Goal: Complete Application Form: Complete application form

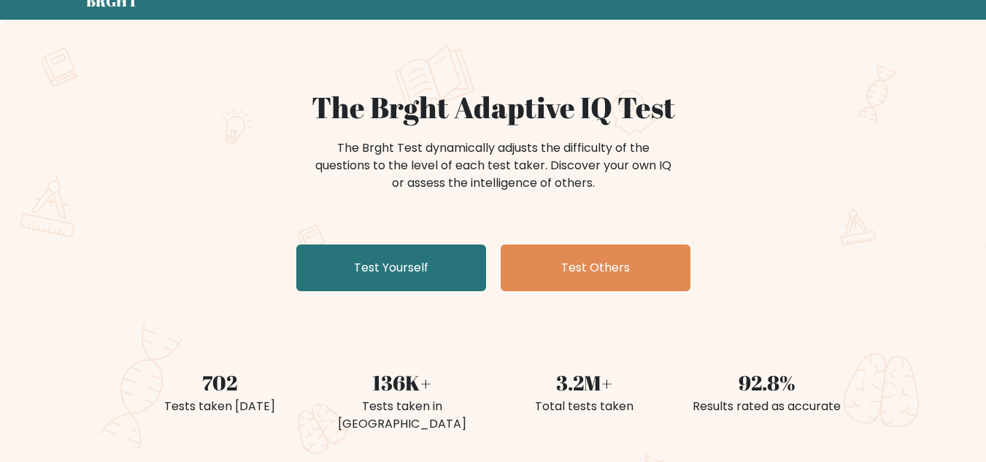
scroll to position [73, 0]
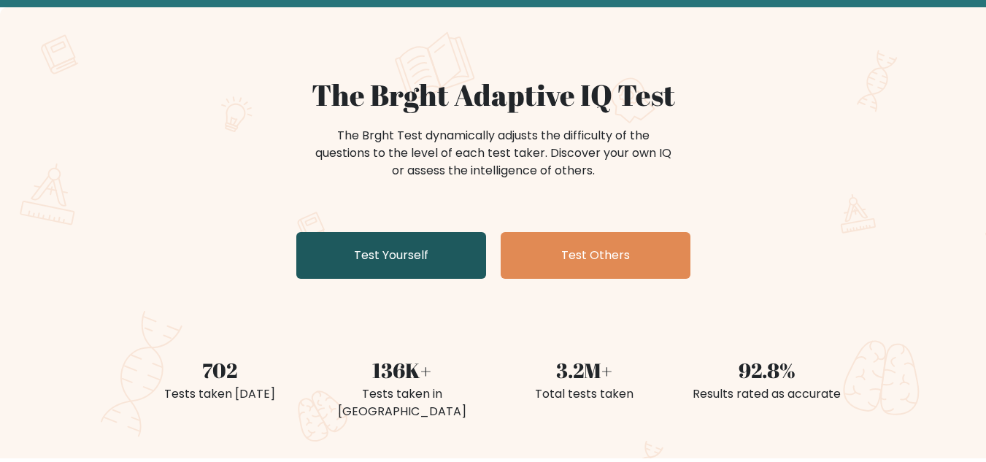
click at [396, 254] on link "Test Yourself" at bounding box center [391, 255] width 190 height 47
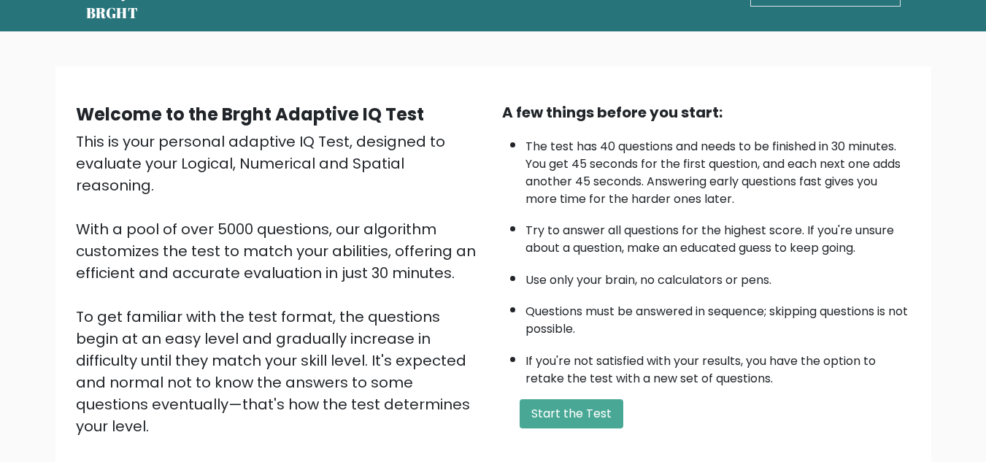
scroll to position [97, 0]
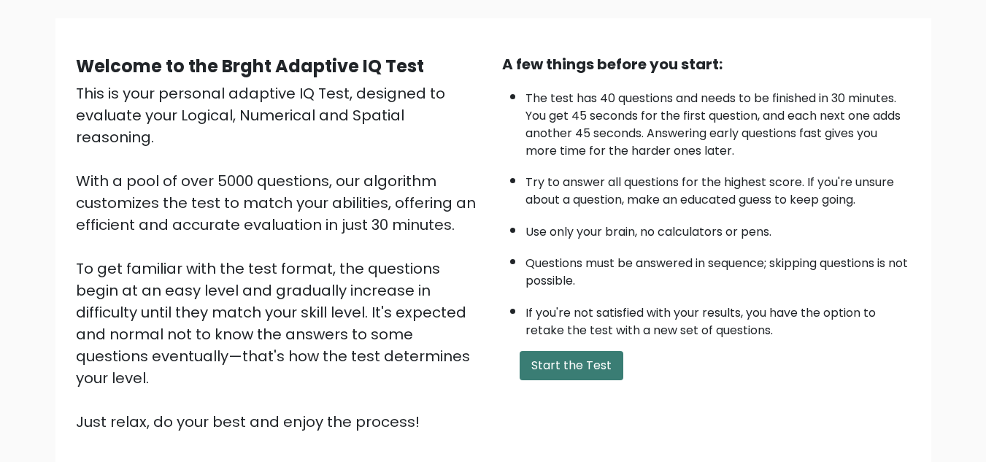
click at [544, 367] on button "Start the Test" at bounding box center [572, 365] width 104 height 29
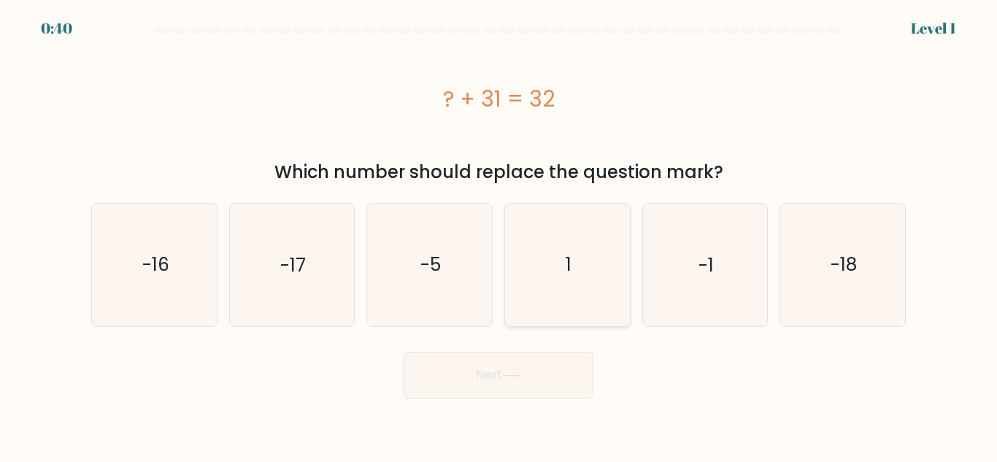
click at [590, 271] on icon "1" at bounding box center [568, 265] width 122 height 122
click at [499, 235] on input "d. 1" at bounding box center [499, 233] width 1 height 4
radio input "true"
click at [522, 389] on button "Next" at bounding box center [499, 375] width 190 height 47
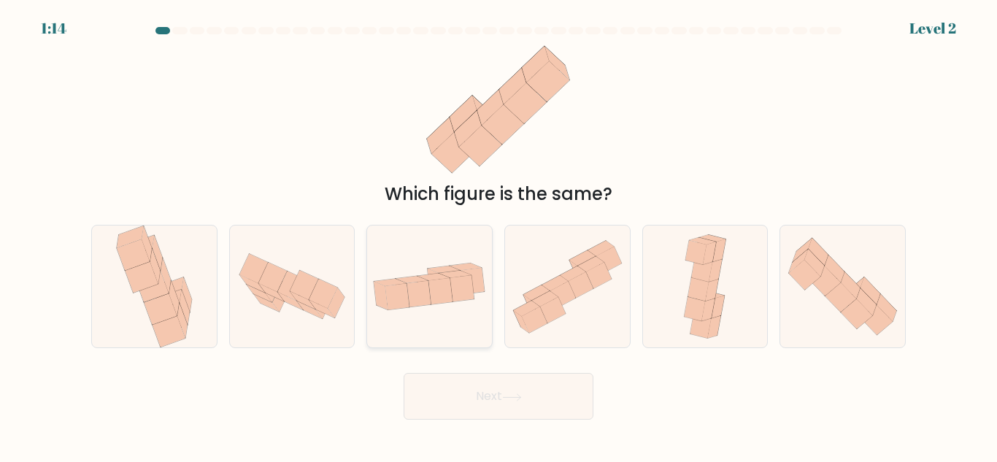
click at [434, 292] on icon at bounding box center [441, 291] width 24 height 26
click at [499, 235] on input "c." at bounding box center [499, 233] width 1 height 4
radio input "true"
click at [501, 418] on button "Next" at bounding box center [499, 396] width 190 height 47
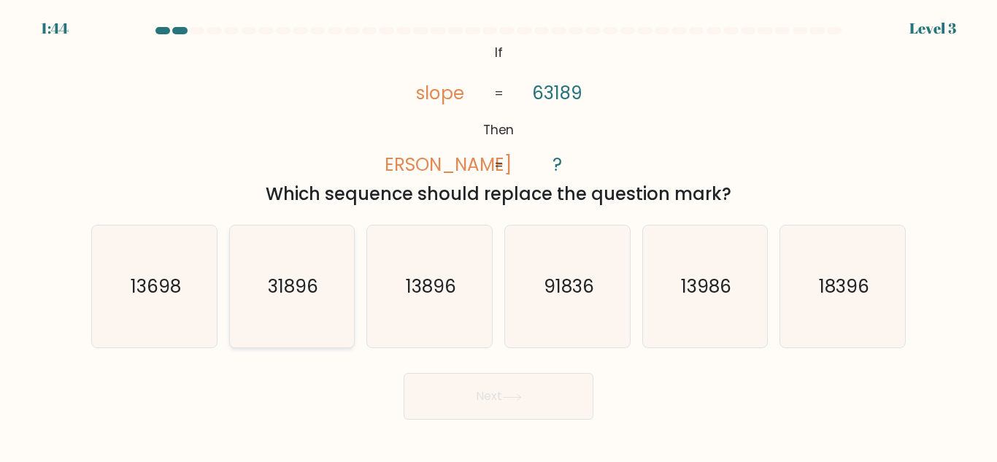
click at [299, 310] on icon "31896" at bounding box center [292, 287] width 122 height 122
click at [499, 235] on input "b. 31896" at bounding box center [499, 233] width 1 height 4
radio input "true"
click at [535, 390] on button "Next" at bounding box center [499, 396] width 190 height 47
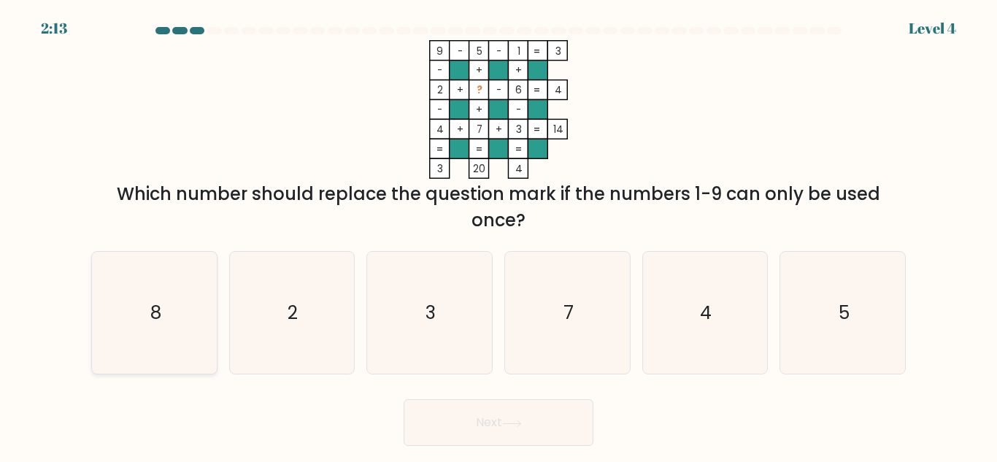
click at [161, 305] on icon "8" at bounding box center [154, 313] width 122 height 122
click at [499, 235] on input "a. 8" at bounding box center [499, 233] width 1 height 4
radio input "true"
click at [551, 424] on button "Next" at bounding box center [499, 422] width 190 height 47
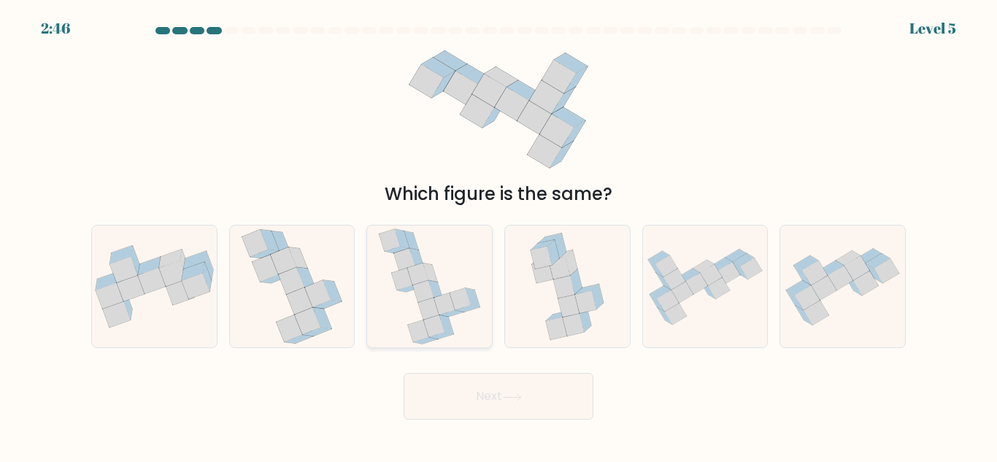
click at [447, 307] on icon at bounding box center [444, 304] width 21 height 22
click at [499, 235] on input "c." at bounding box center [499, 233] width 1 height 4
radio input "true"
click at [527, 400] on button "Next" at bounding box center [499, 396] width 190 height 47
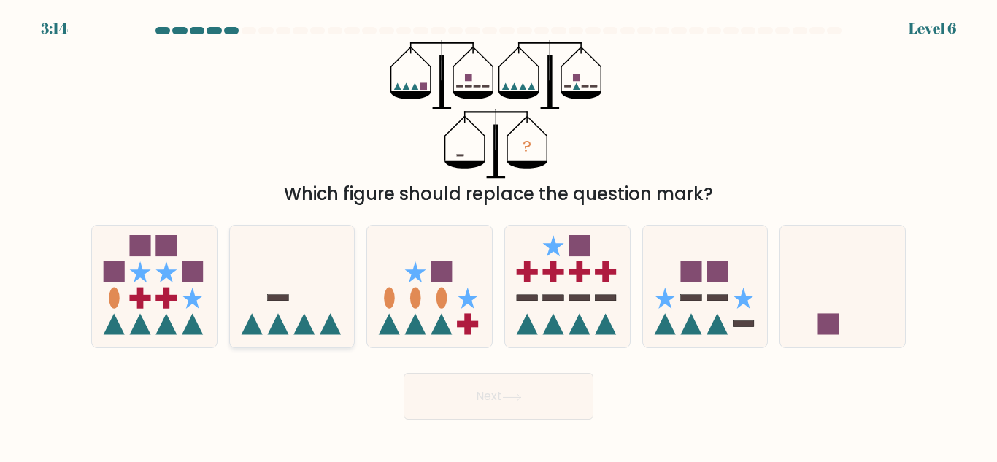
click at [245, 282] on icon at bounding box center [292, 286] width 125 height 103
click at [499, 235] on input "b." at bounding box center [499, 233] width 1 height 4
radio input "true"
click at [828, 326] on rect at bounding box center [828, 324] width 21 height 21
click at [499, 235] on input "f." at bounding box center [499, 233] width 1 height 4
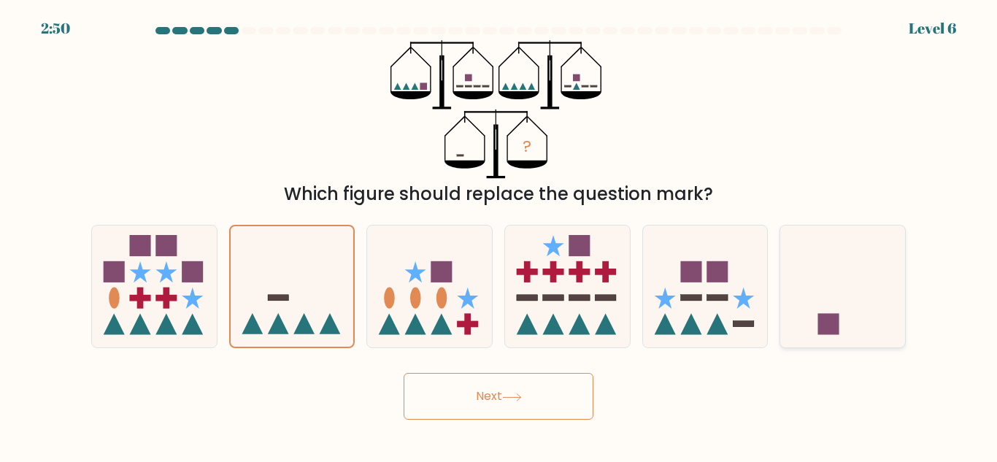
radio input "true"
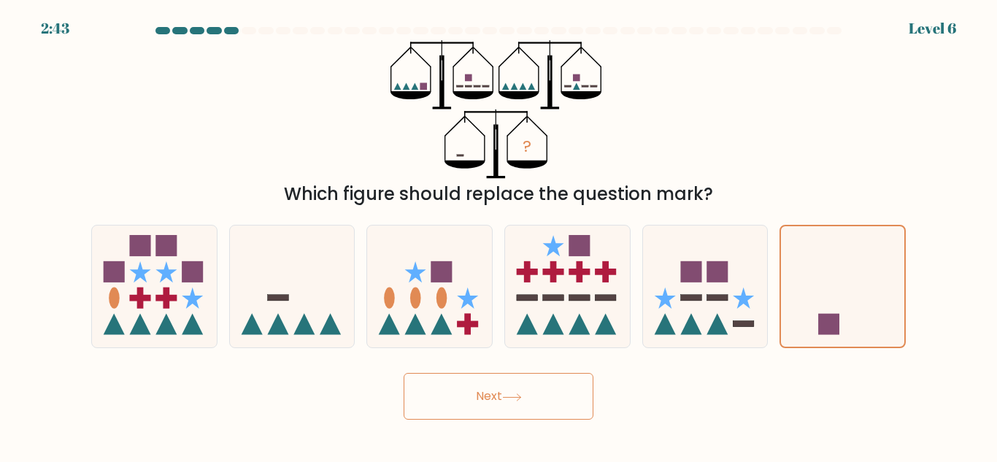
click at [442, 398] on button "Next" at bounding box center [499, 396] width 190 height 47
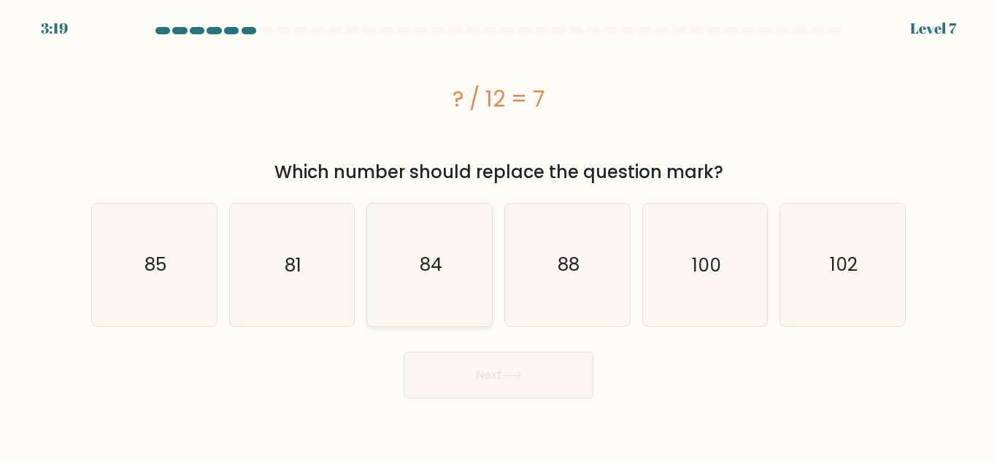
click at [382, 258] on icon "84" at bounding box center [430, 265] width 122 height 122
click at [499, 235] on input "c. 84" at bounding box center [499, 233] width 1 height 4
radio input "true"
click at [490, 378] on button "Next" at bounding box center [499, 375] width 190 height 47
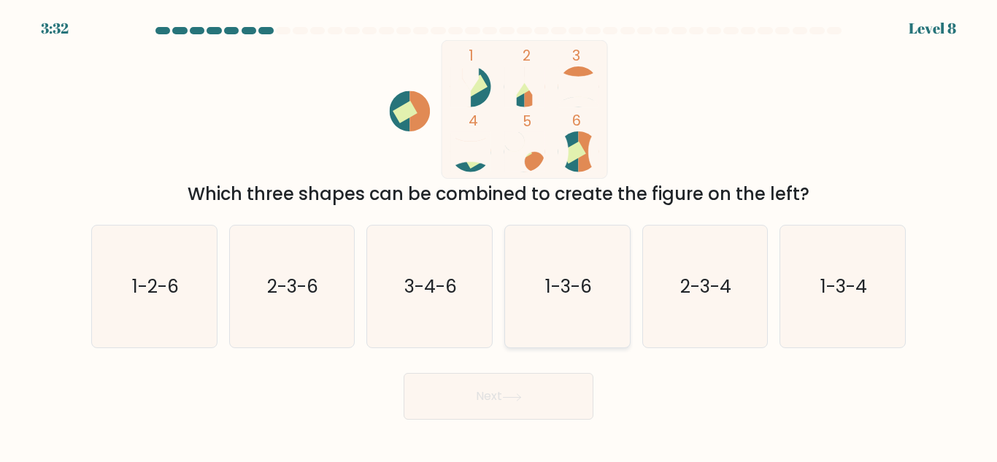
click at [580, 282] on text "1-3-6" at bounding box center [568, 287] width 47 height 26
click at [499, 235] on input "d. 1-3-6" at bounding box center [499, 233] width 1 height 4
radio input "true"
click at [561, 385] on button "Next" at bounding box center [499, 396] width 190 height 47
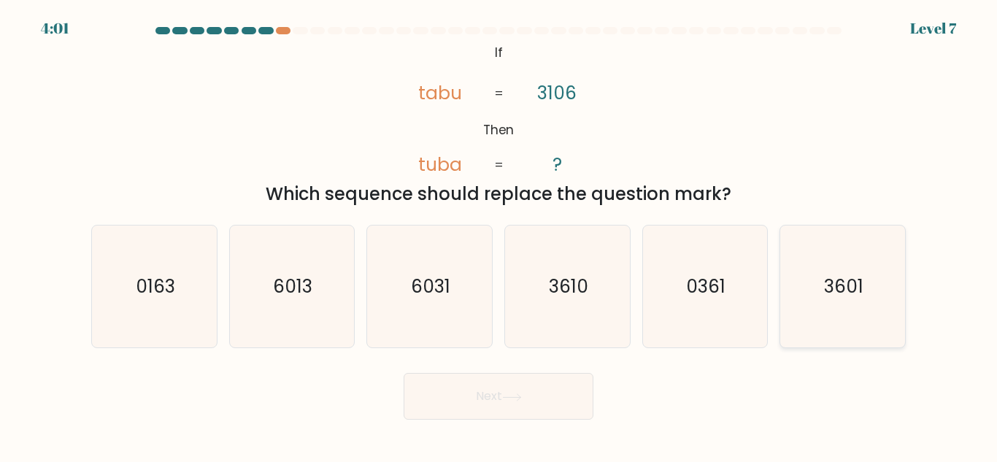
click at [814, 272] on icon "3601" at bounding box center [843, 287] width 122 height 122
click at [499, 235] on input "f. 3601" at bounding box center [499, 233] width 1 height 4
radio input "true"
click at [553, 382] on button "Next" at bounding box center [499, 396] width 190 height 47
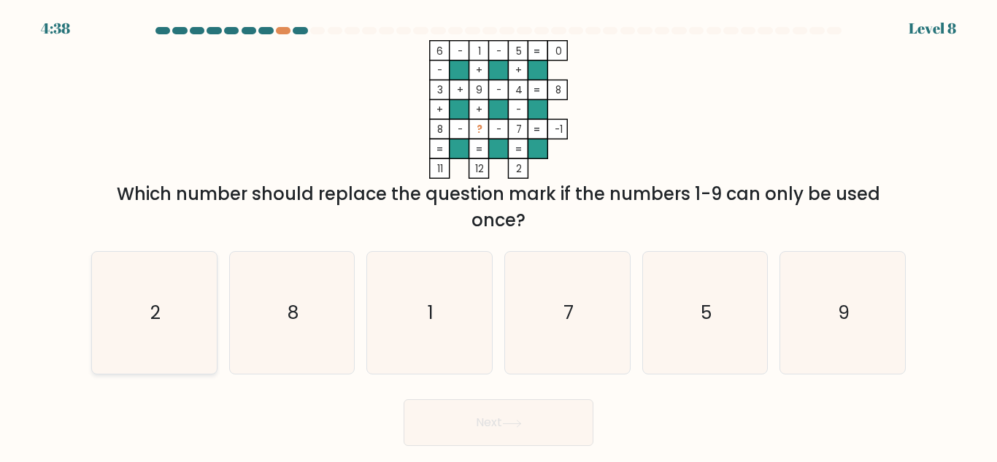
click at [167, 287] on icon "2" at bounding box center [154, 313] width 122 height 122
click at [499, 235] on input "a. 2" at bounding box center [499, 233] width 1 height 4
radio input "true"
click at [530, 420] on button "Next" at bounding box center [499, 422] width 190 height 47
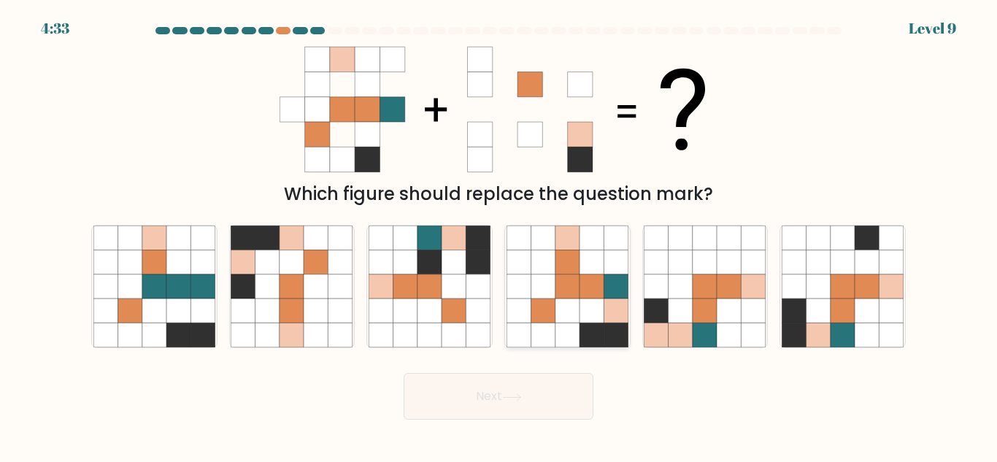
click at [569, 285] on icon at bounding box center [567, 286] width 24 height 24
click at [499, 235] on input "d." at bounding box center [499, 233] width 1 height 4
radio input "true"
click at [526, 411] on button "Next" at bounding box center [499, 396] width 190 height 47
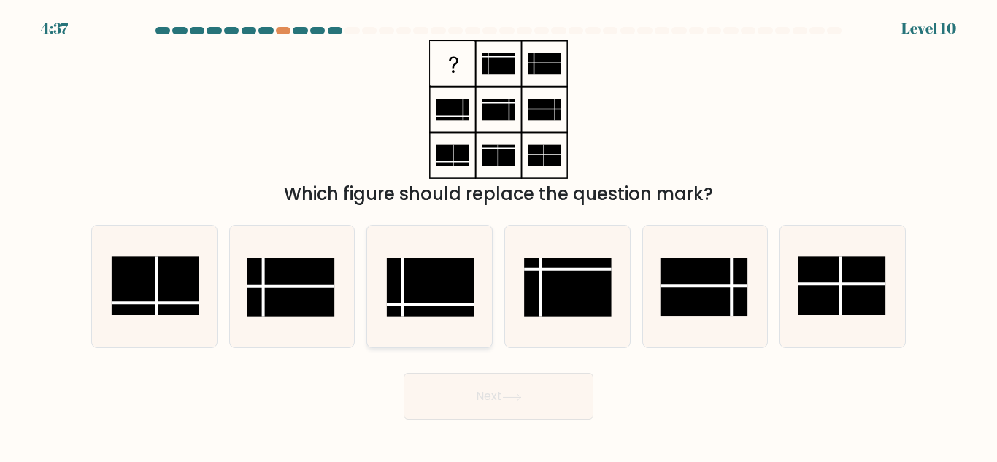
click at [415, 293] on rect at bounding box center [431, 287] width 88 height 58
click at [499, 235] on input "c." at bounding box center [499, 233] width 1 height 4
radio input "true"
click at [460, 405] on button "Next" at bounding box center [499, 396] width 190 height 47
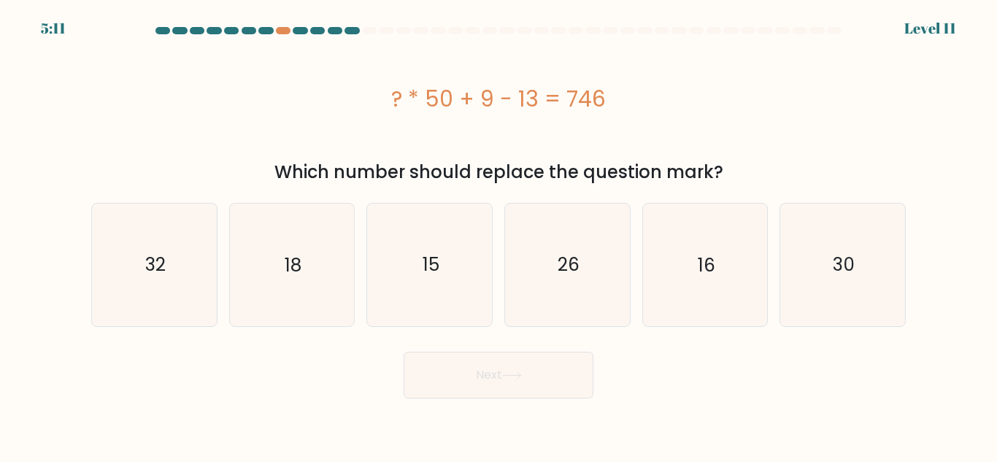
drag, startPoint x: 606, startPoint y: 109, endPoint x: 390, endPoint y: 112, distance: 216.1
click at [390, 112] on div "? * 50 + 9 - 13 = 746" at bounding box center [498, 98] width 815 height 33
click at [644, 86] on div "? * 50 + 9 - 13 = 746" at bounding box center [498, 98] width 815 height 33
click at [459, 281] on icon "15" at bounding box center [430, 265] width 122 height 122
click at [499, 235] on input "c. 15" at bounding box center [499, 233] width 1 height 4
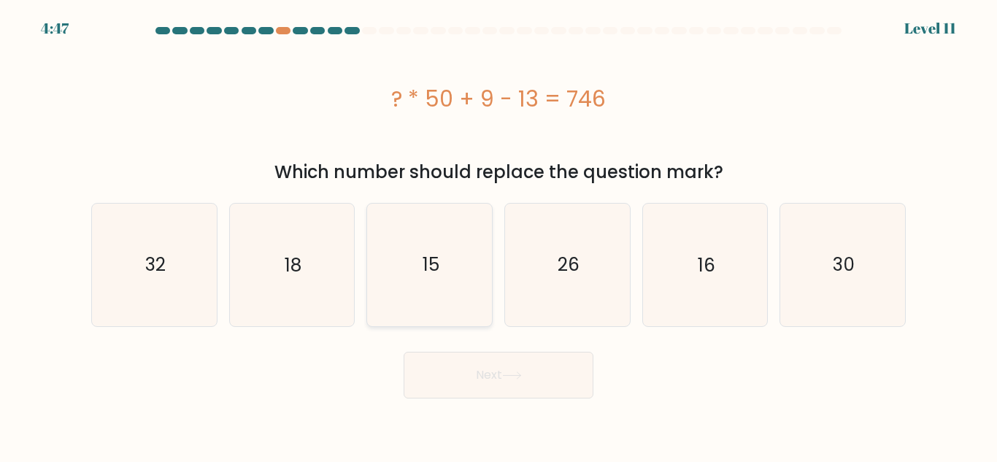
radio input "true"
click at [496, 375] on button "Next" at bounding box center [499, 375] width 190 height 47
click at [527, 380] on button "Next" at bounding box center [499, 375] width 190 height 47
click at [423, 221] on icon "15" at bounding box center [429, 264] width 120 height 120
click at [499, 231] on input "c. 15" at bounding box center [499, 233] width 1 height 4
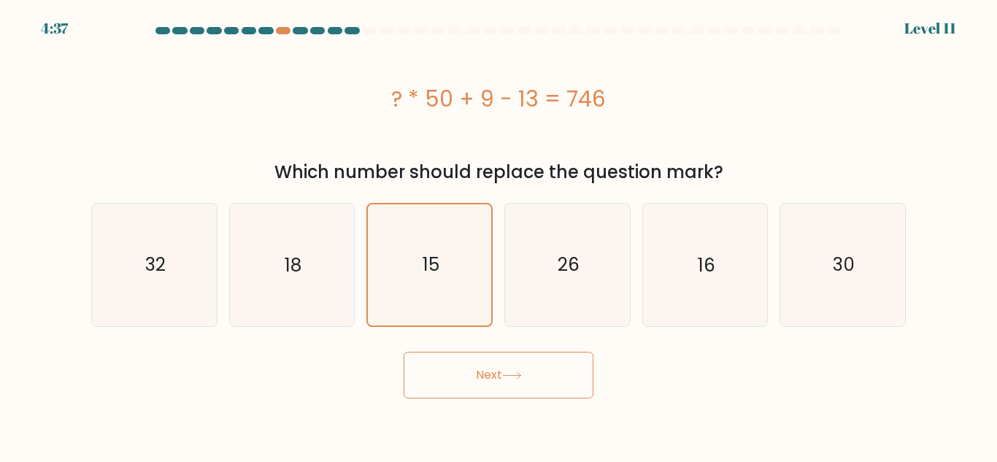
click at [479, 387] on button "Next" at bounding box center [499, 375] width 190 height 47
click at [268, 93] on div "? * 50 + 9 - 13 = 746" at bounding box center [498, 98] width 815 height 33
click at [135, 118] on div "? * 50 + 9 - 13 = 746" at bounding box center [498, 98] width 815 height 117
click at [218, 324] on div "a. 32" at bounding box center [154, 264] width 138 height 123
drag, startPoint x: 207, startPoint y: 271, endPoint x: 192, endPoint y: 272, distance: 14.7
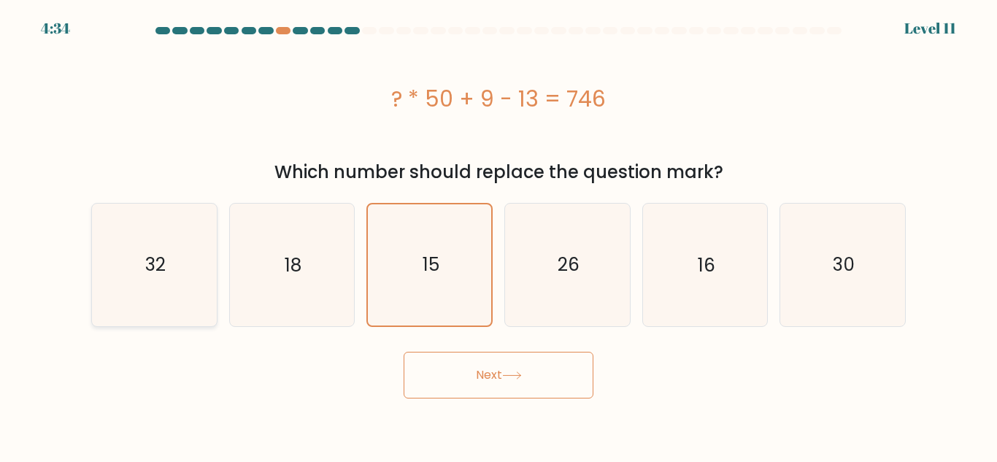
click at [195, 271] on icon "32" at bounding box center [154, 265] width 122 height 122
click at [499, 235] on input "a. 32" at bounding box center [499, 233] width 1 height 4
radio input "true"
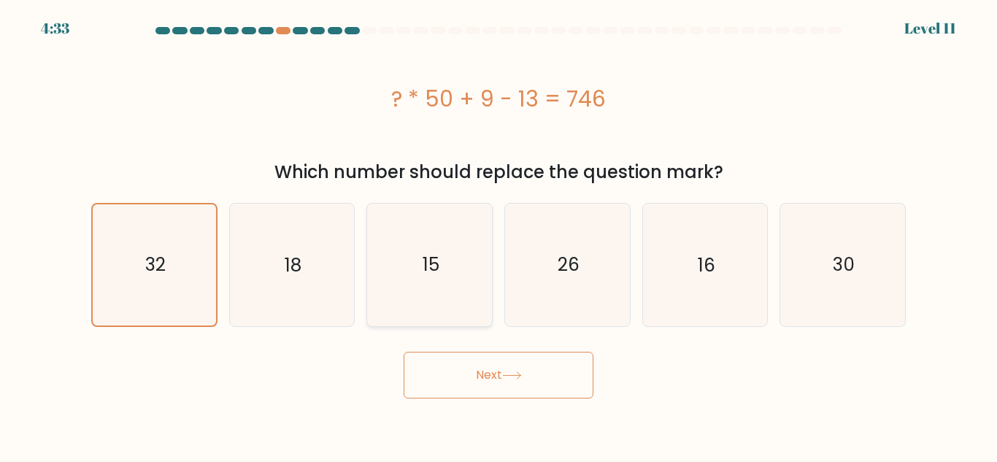
drag, startPoint x: 342, startPoint y: 247, endPoint x: 379, endPoint y: 241, distance: 37.7
click at [342, 246] on icon "18" at bounding box center [292, 265] width 122 height 122
click at [499, 235] on input "b. 18" at bounding box center [499, 233] width 1 height 4
radio input "true"
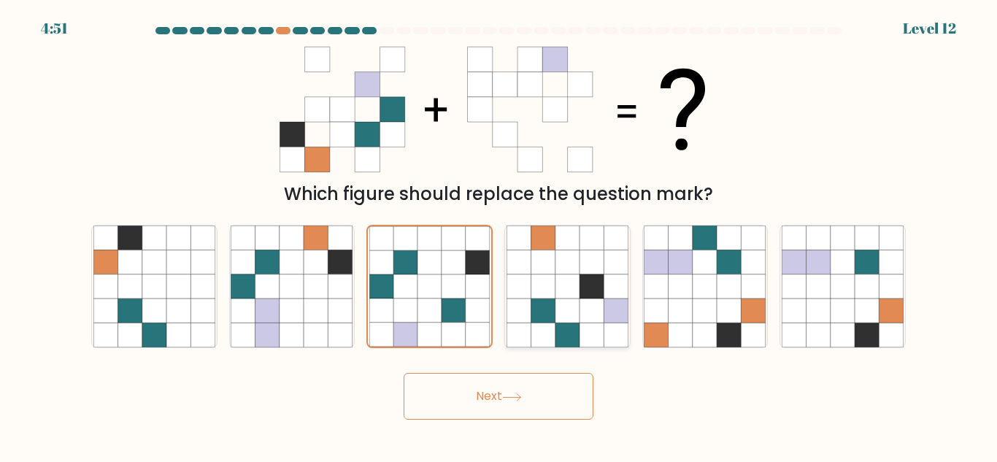
click at [512, 250] on icon at bounding box center [519, 262] width 24 height 24
click at [499, 235] on input "d." at bounding box center [499, 233] width 1 height 4
radio input "true"
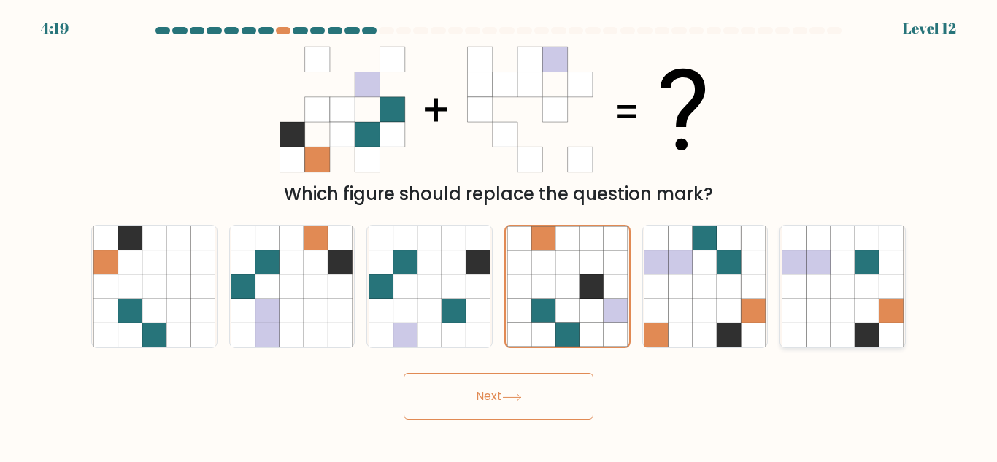
click at [867, 296] on icon at bounding box center [867, 286] width 24 height 24
click at [499, 235] on input "f." at bounding box center [499, 233] width 1 height 4
radio input "true"
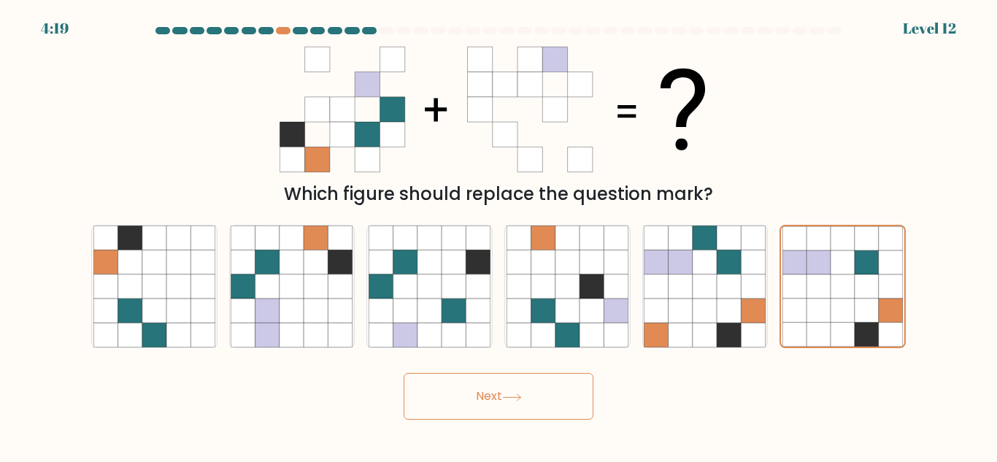
click at [505, 385] on button "Next" at bounding box center [499, 396] width 190 height 47
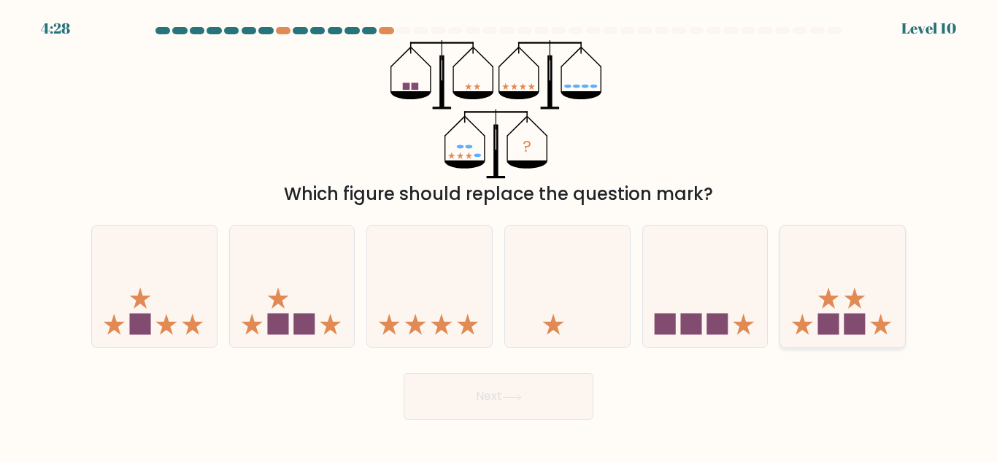
click at [841, 309] on icon at bounding box center [842, 286] width 125 height 103
click at [499, 235] on input "f." at bounding box center [499, 233] width 1 height 4
radio input "true"
click at [496, 385] on button "Next" at bounding box center [499, 396] width 190 height 47
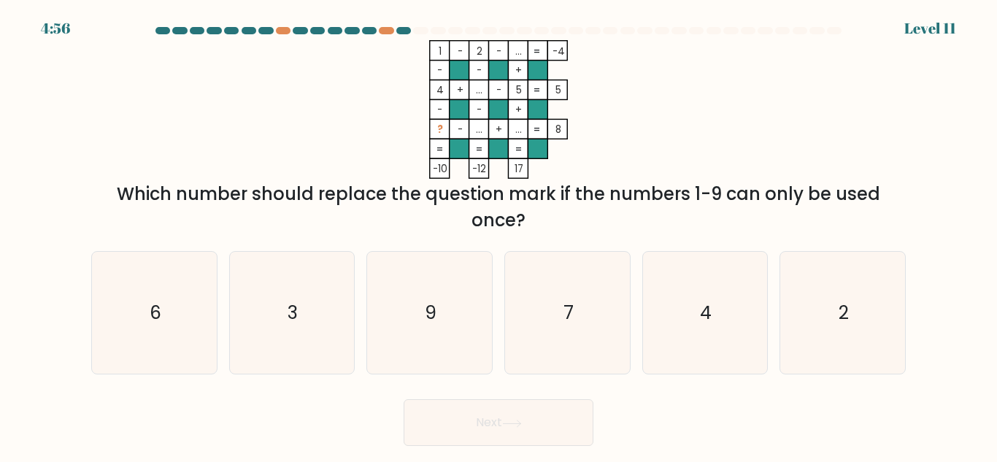
click at [516, 50] on tspan "..." at bounding box center [518, 52] width 7 height 14
click at [479, 88] on tspan "..." at bounding box center [479, 90] width 7 height 14
click at [582, 279] on icon "7" at bounding box center [568, 313] width 122 height 122
click at [499, 235] on input "d. 7" at bounding box center [499, 233] width 1 height 4
radio input "true"
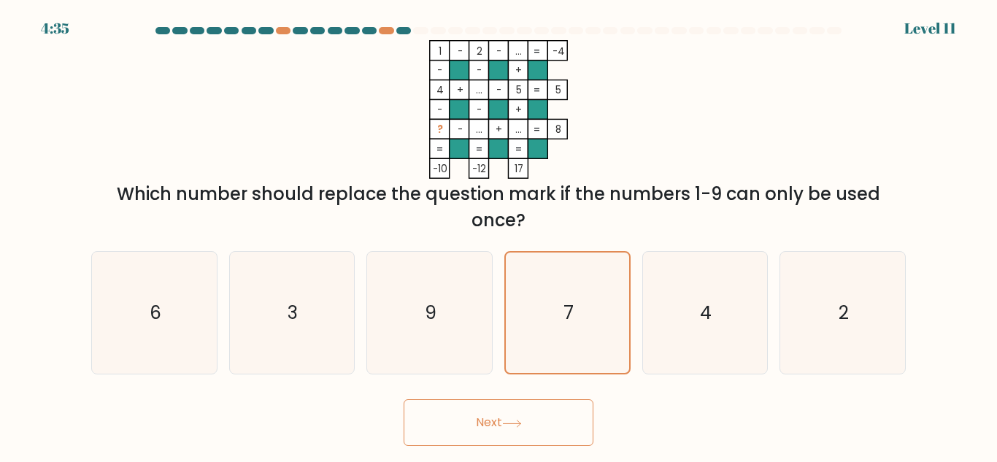
click at [551, 401] on button "Next" at bounding box center [499, 422] width 190 height 47
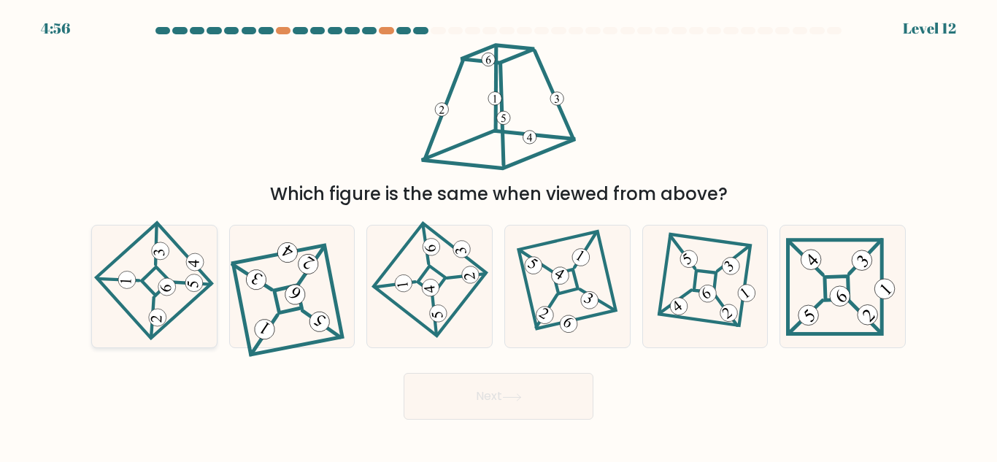
click at [172, 274] on icon at bounding box center [154, 287] width 85 height 98
click at [499, 235] on input "a." at bounding box center [499, 233] width 1 height 4
radio input "true"
click at [488, 402] on button "Next" at bounding box center [499, 396] width 190 height 47
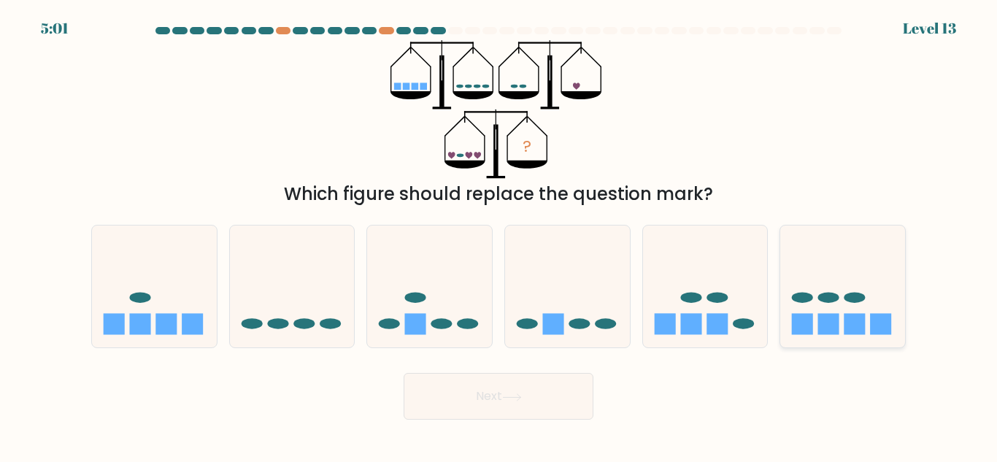
click at [861, 302] on ellipse at bounding box center [854, 298] width 21 height 11
click at [499, 235] on input "f." at bounding box center [499, 233] width 1 height 4
radio input "true"
click at [526, 399] on button "Next" at bounding box center [499, 396] width 190 height 47
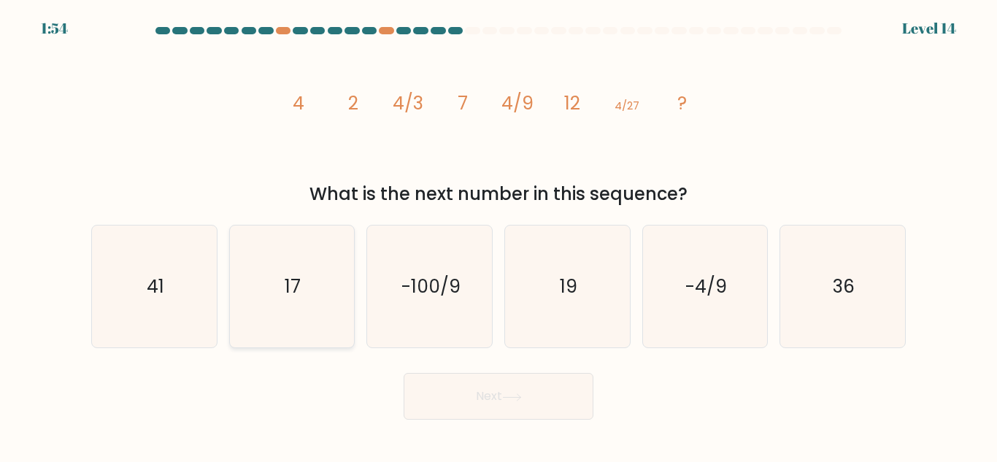
click at [299, 309] on icon "17" at bounding box center [292, 287] width 122 height 122
click at [499, 235] on input "b. 17" at bounding box center [499, 233] width 1 height 4
radio input "true"
click at [520, 397] on icon at bounding box center [512, 396] width 18 height 7
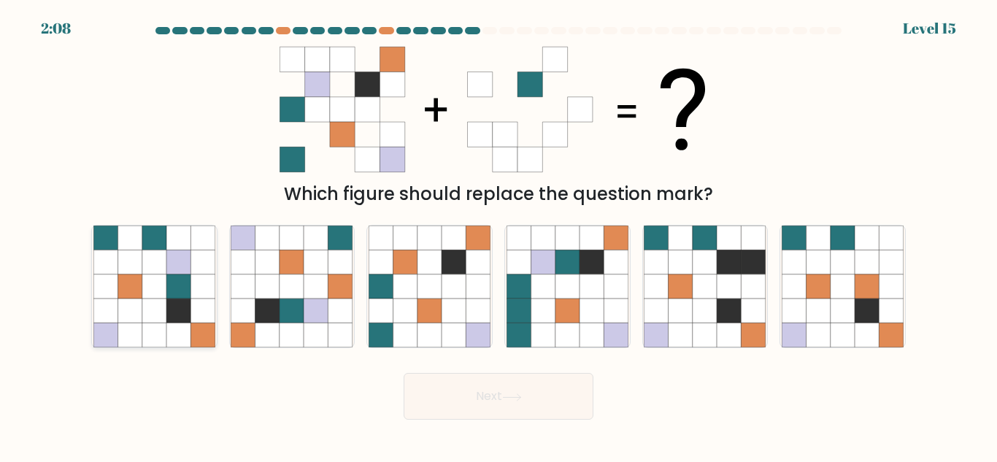
click at [180, 290] on icon at bounding box center [178, 286] width 24 height 24
click at [499, 235] on input "a." at bounding box center [499, 233] width 1 height 4
radio input "true"
click at [515, 396] on icon at bounding box center [512, 397] width 20 height 8
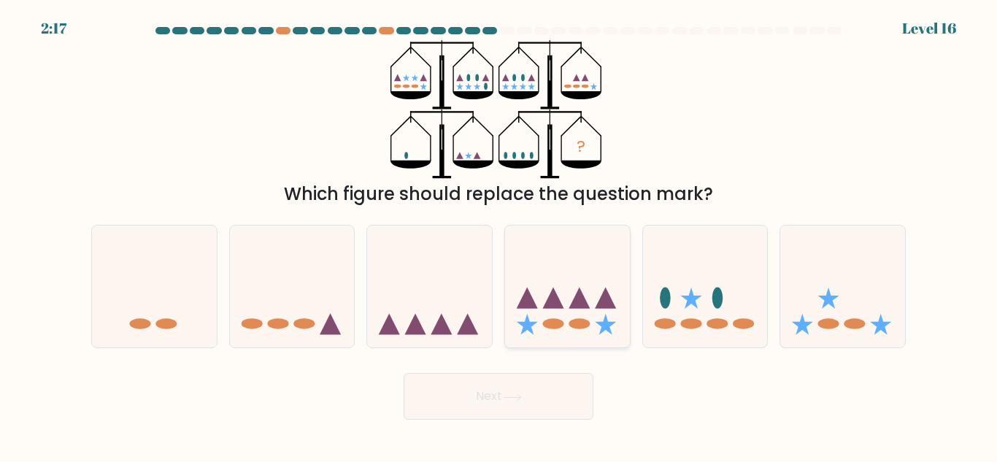
click at [526, 321] on icon at bounding box center [527, 324] width 21 height 21
click at [499, 235] on input "d." at bounding box center [499, 233] width 1 height 4
radio input "true"
click at [466, 393] on button "Next" at bounding box center [499, 396] width 190 height 47
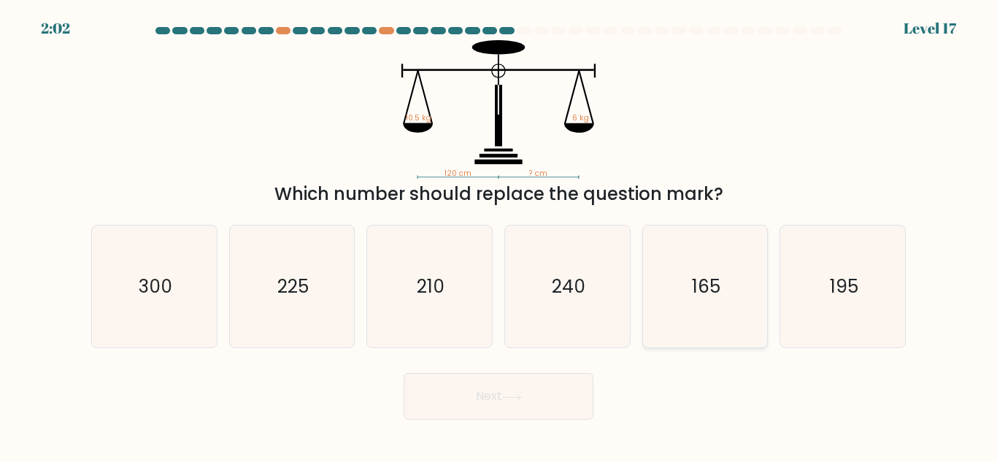
click at [675, 338] on icon "165" at bounding box center [705, 287] width 122 height 122
click at [499, 235] on input "e. 165" at bounding box center [499, 233] width 1 height 4
radio input "true"
click at [569, 376] on button "Next" at bounding box center [499, 396] width 190 height 47
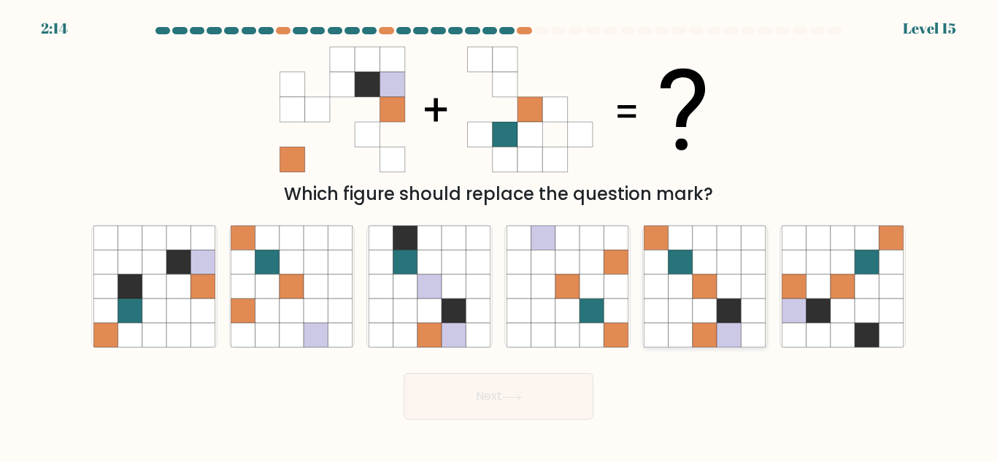
click at [704, 282] on icon at bounding box center [705, 286] width 24 height 24
click at [499, 235] on input "e." at bounding box center [499, 233] width 1 height 4
radio input "true"
click at [516, 390] on button "Next" at bounding box center [499, 396] width 190 height 47
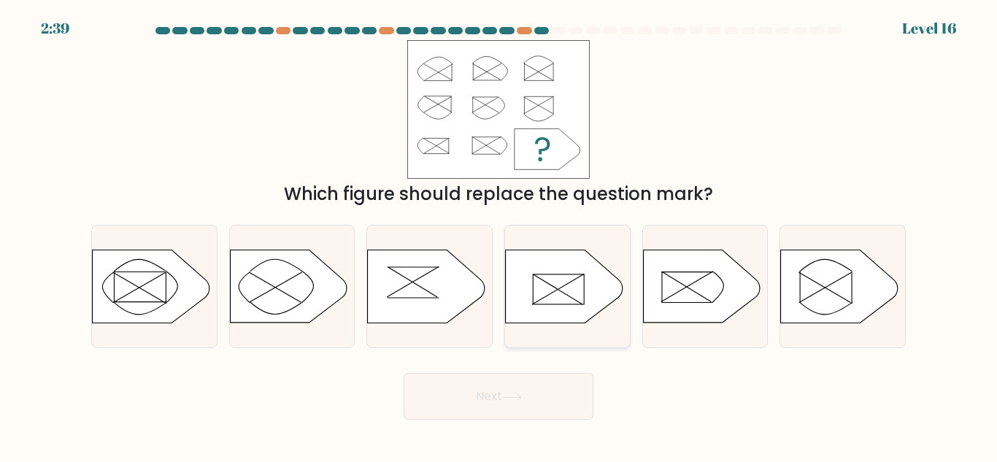
click at [575, 266] on icon at bounding box center [564, 286] width 117 height 73
click at [499, 235] on input "d." at bounding box center [499, 233] width 1 height 4
radio input "true"
click at [290, 279] on icon at bounding box center [288, 286] width 117 height 73
click at [499, 235] on input "b." at bounding box center [499, 233] width 1 height 4
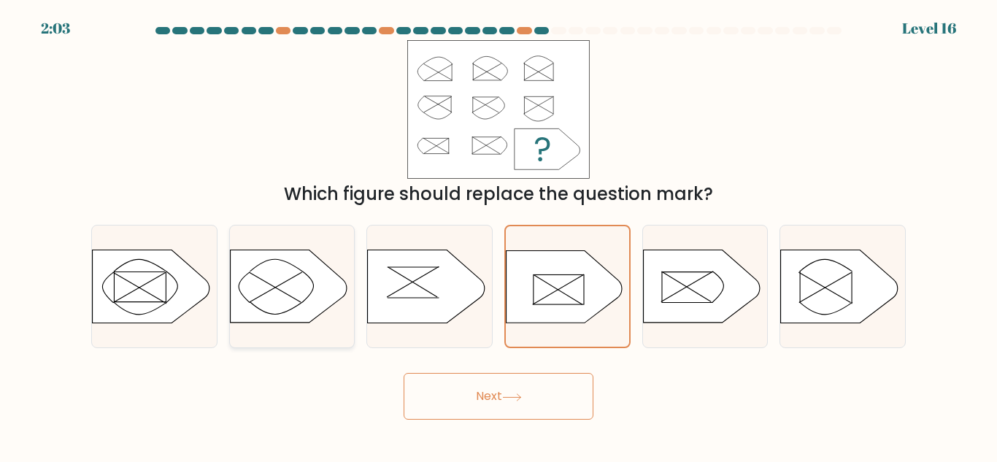
radio input "true"
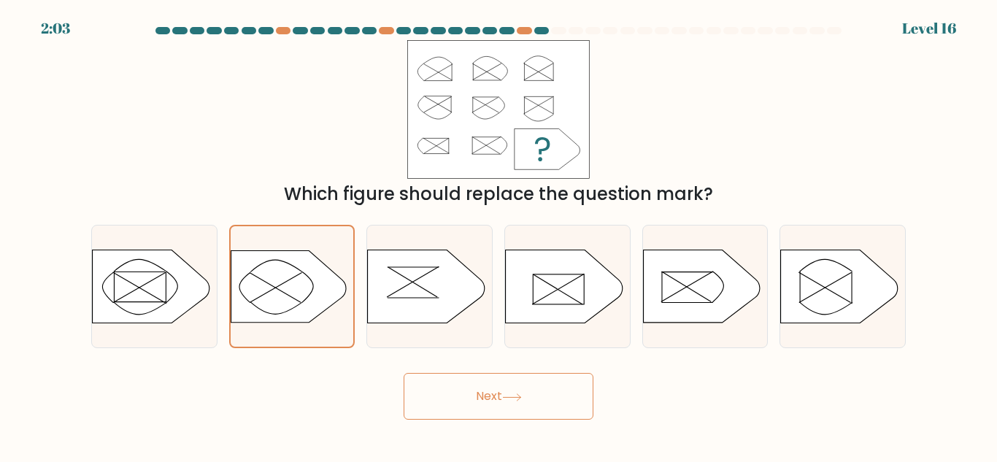
click at [515, 386] on button "Next" at bounding box center [499, 396] width 190 height 47
click at [307, 293] on icon at bounding box center [288, 286] width 115 height 72
click at [499, 235] on input "b." at bounding box center [499, 233] width 1 height 4
click at [469, 394] on button "Next" at bounding box center [499, 396] width 190 height 47
click at [292, 280] on icon at bounding box center [288, 286] width 115 height 72
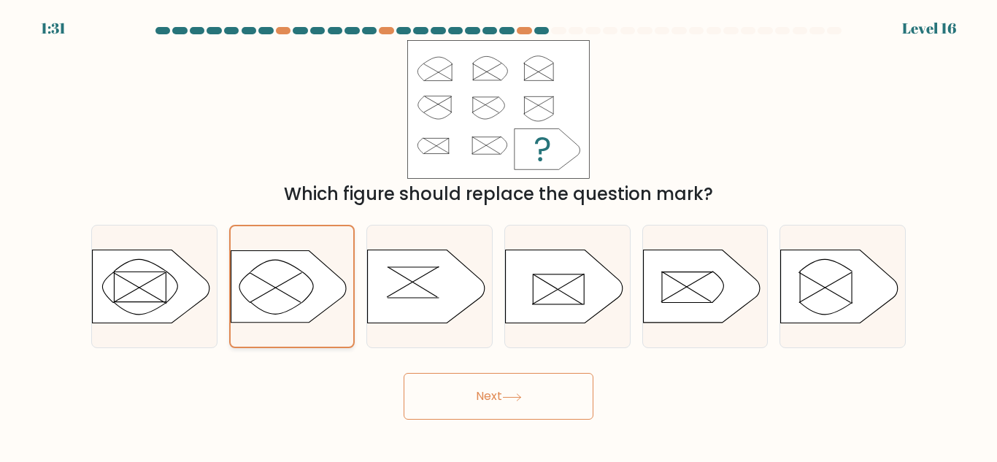
click at [499, 235] on input "b." at bounding box center [499, 233] width 1 height 4
click at [475, 396] on button "Next" at bounding box center [499, 396] width 190 height 47
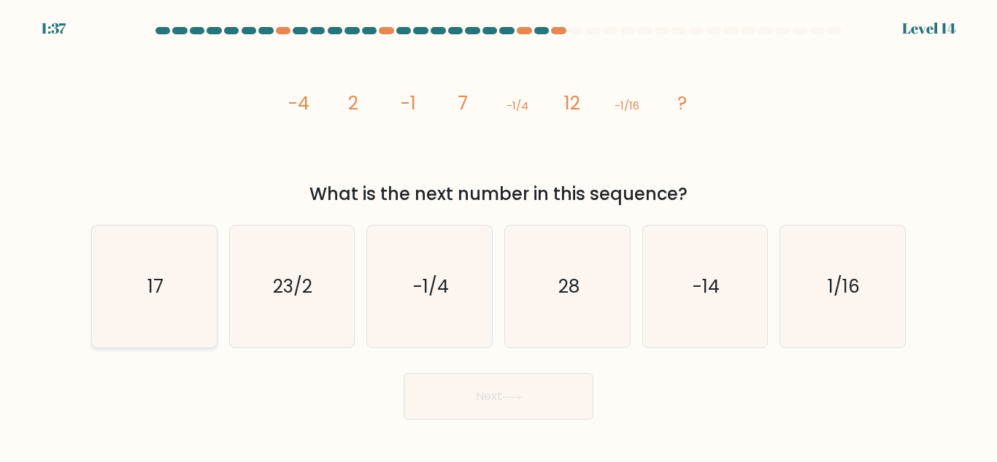
click at [163, 270] on icon "17" at bounding box center [154, 287] width 122 height 122
click at [499, 235] on input "a. 17" at bounding box center [499, 233] width 1 height 4
radio input "true"
click at [432, 374] on button "Next" at bounding box center [499, 396] width 190 height 47
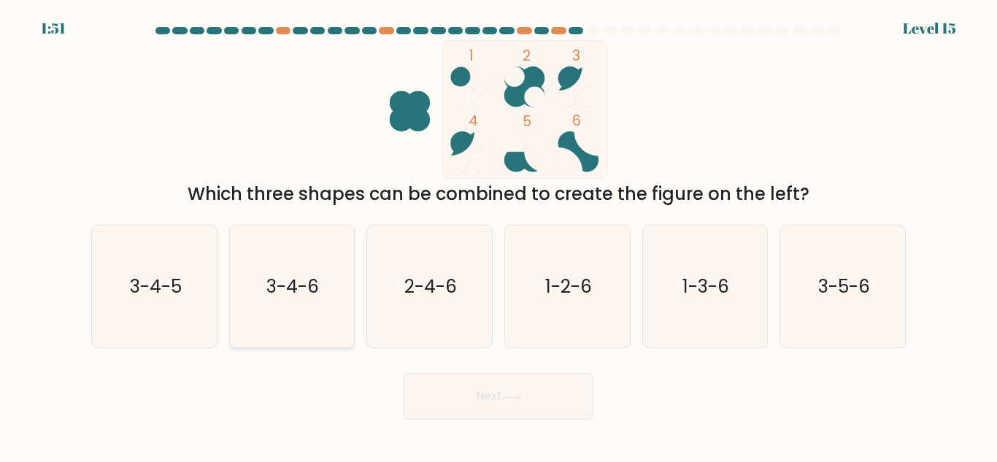
click at [290, 311] on icon "3-4-6" at bounding box center [292, 287] width 122 height 122
click at [499, 235] on input "b. 3-4-6" at bounding box center [499, 233] width 1 height 4
radio input "true"
click at [513, 407] on button "Next" at bounding box center [499, 396] width 190 height 47
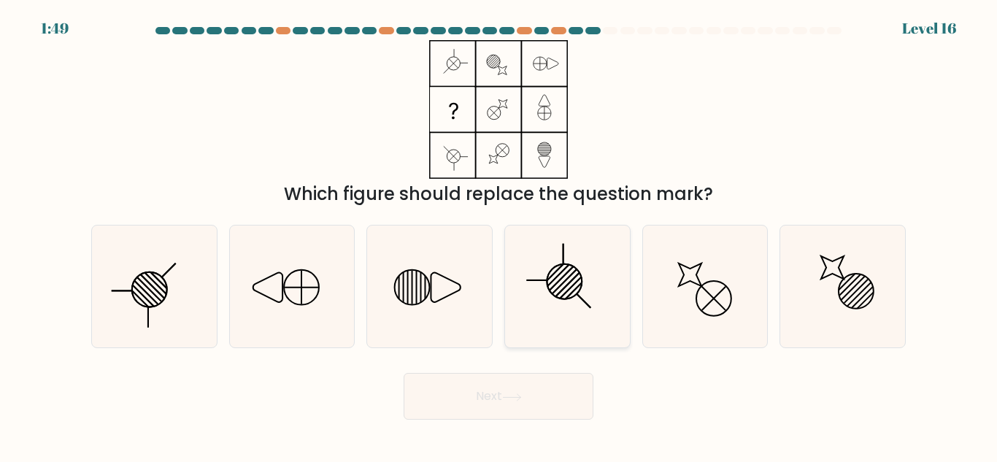
click at [570, 300] on icon at bounding box center [568, 287] width 122 height 122
click at [499, 235] on input "d." at bounding box center [499, 233] width 1 height 4
radio input "true"
click at [531, 391] on button "Next" at bounding box center [499, 396] width 190 height 47
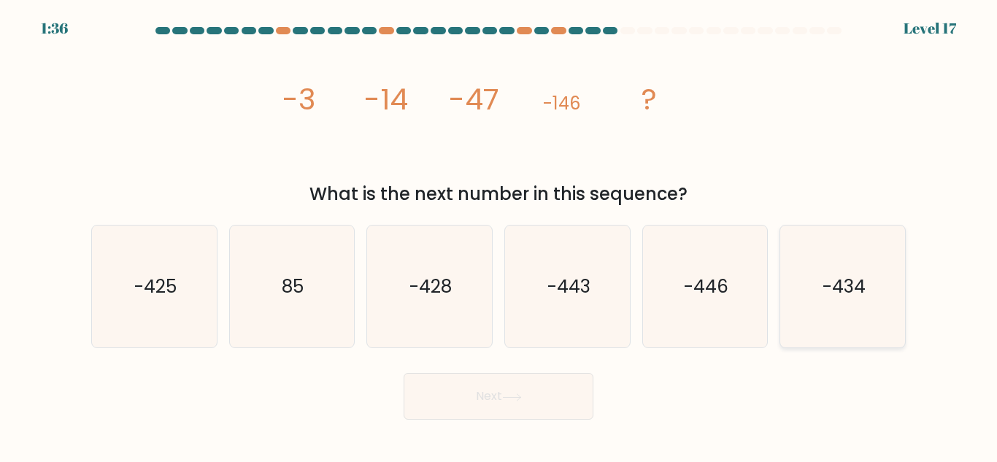
click at [843, 328] on icon "-434" at bounding box center [843, 287] width 122 height 122
click at [499, 235] on input "f. -434" at bounding box center [499, 233] width 1 height 4
radio input "true"
click at [459, 390] on button "Next" at bounding box center [499, 396] width 190 height 47
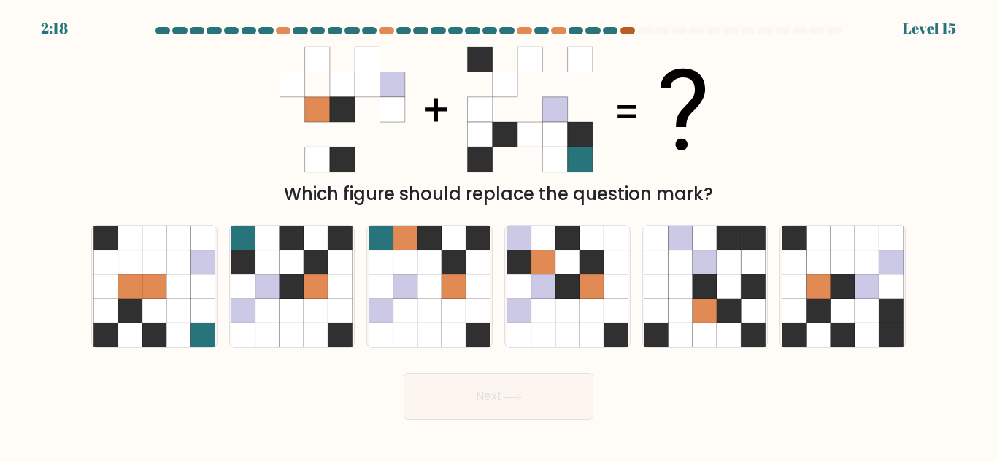
click at [631, 29] on div at bounding box center [627, 30] width 15 height 7
click at [644, 31] on div at bounding box center [644, 30] width 15 height 7
click at [280, 286] on icon at bounding box center [267, 286] width 24 height 24
click at [499, 235] on input "b." at bounding box center [499, 233] width 1 height 4
radio input "true"
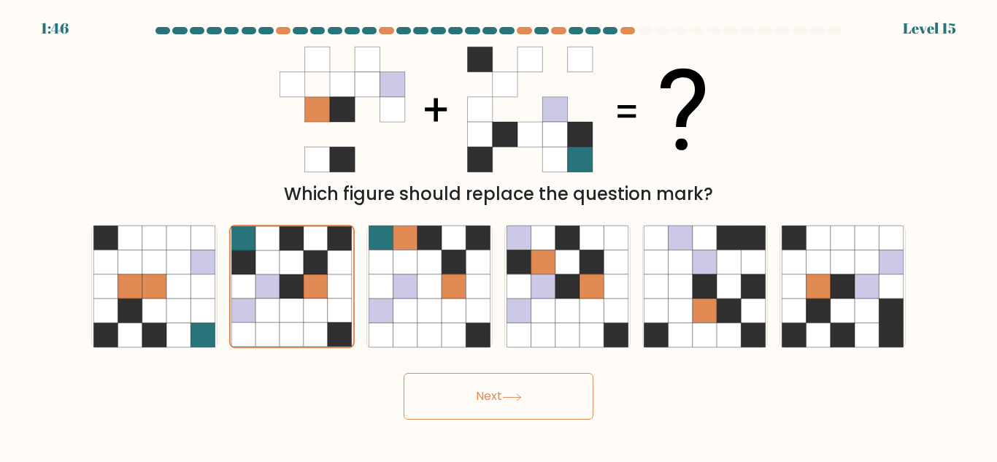
click at [527, 404] on button "Next" at bounding box center [499, 396] width 190 height 47
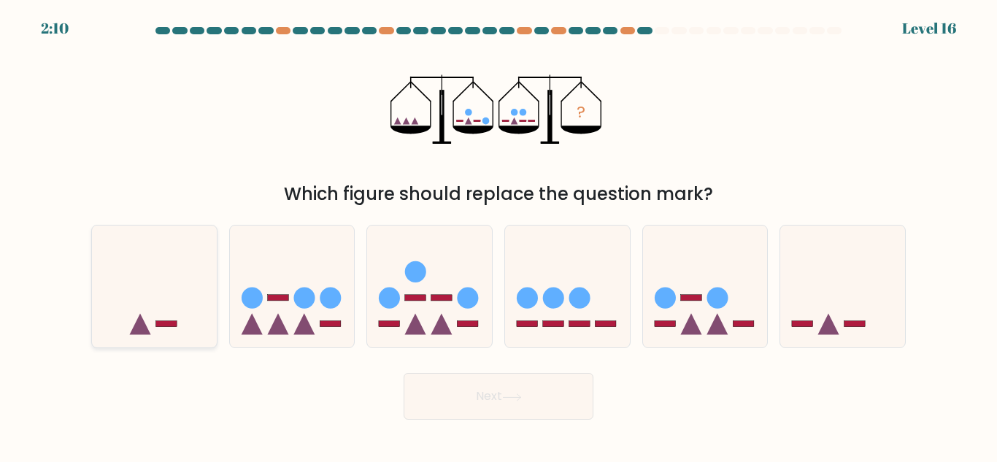
click at [135, 274] on icon at bounding box center [154, 286] width 125 height 103
click at [499, 235] on input "a." at bounding box center [499, 233] width 1 height 4
radio input "true"
click at [545, 390] on button "Next" at bounding box center [499, 396] width 190 height 47
click at [565, 280] on icon at bounding box center [567, 286] width 125 height 103
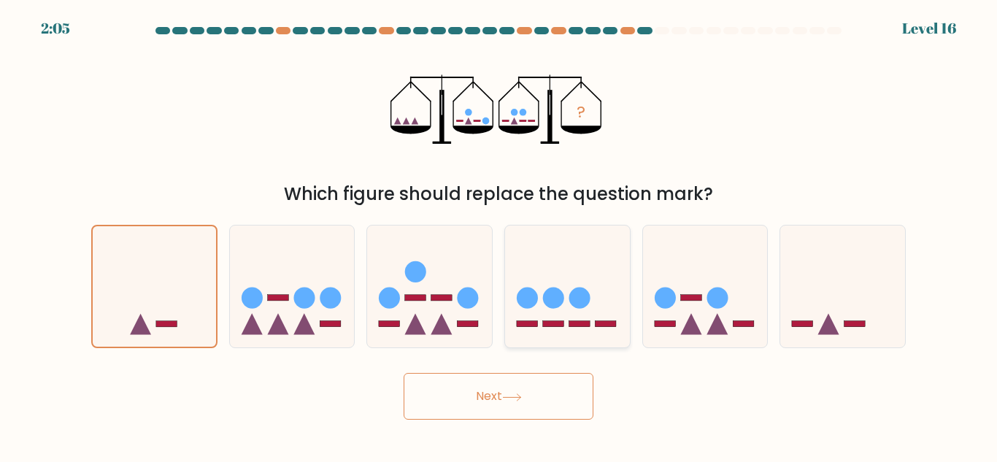
click at [499, 235] on input "d." at bounding box center [499, 233] width 1 height 4
radio input "true"
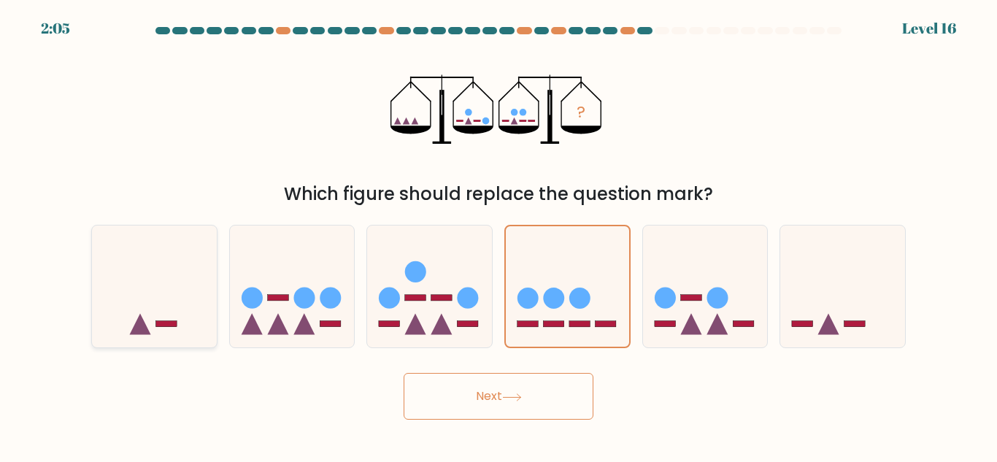
click at [156, 269] on icon at bounding box center [154, 286] width 125 height 103
click at [499, 235] on input "a." at bounding box center [499, 233] width 1 height 4
radio input "true"
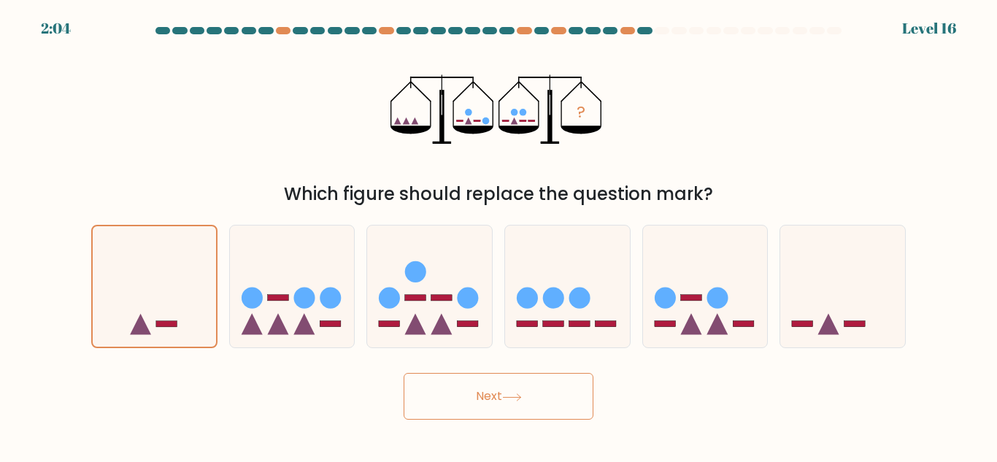
click at [491, 409] on button "Next" at bounding box center [499, 396] width 190 height 47
click at [553, 220] on div "a. b. c." at bounding box center [498, 280] width 826 height 135
click at [185, 141] on div "? Which figure should replace the question mark?" at bounding box center [498, 123] width 832 height 167
click at [296, 274] on icon at bounding box center [292, 286] width 125 height 103
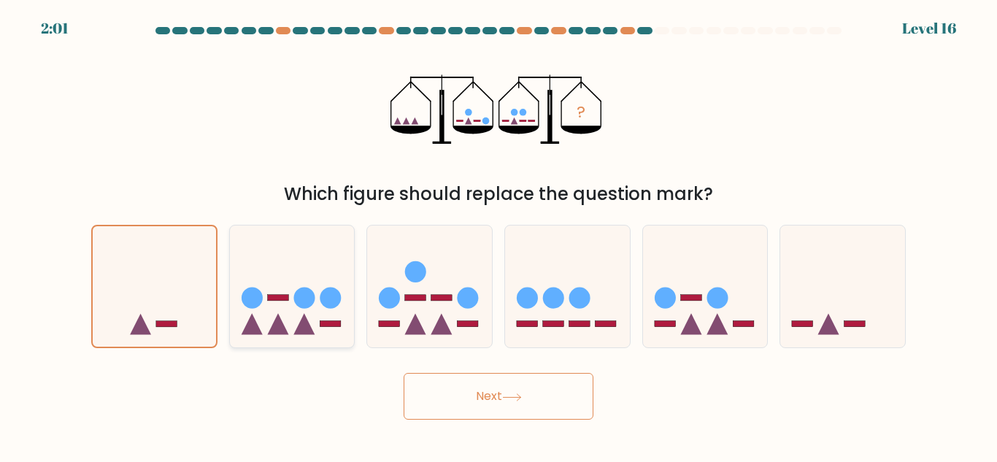
click at [499, 235] on input "b." at bounding box center [499, 233] width 1 height 4
radio input "true"
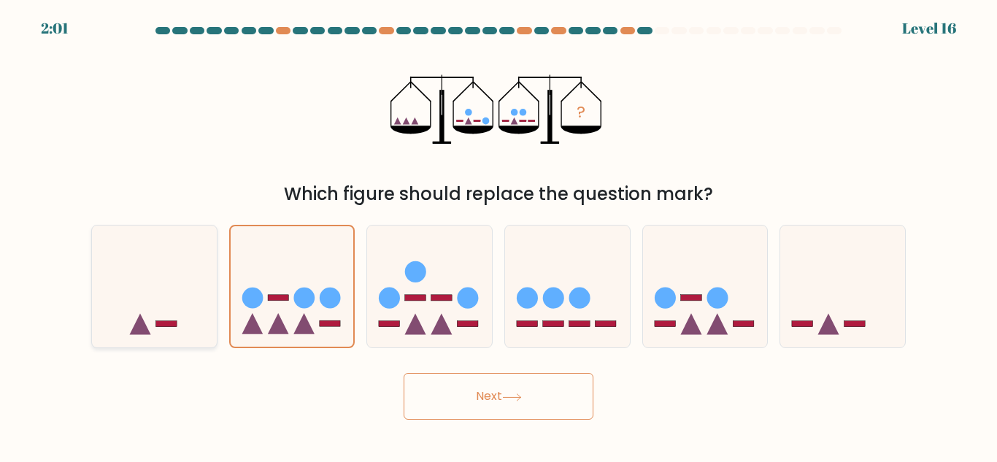
click at [155, 320] on icon at bounding box center [154, 286] width 125 height 103
click at [499, 235] on input "a." at bounding box center [499, 233] width 1 height 4
radio input "true"
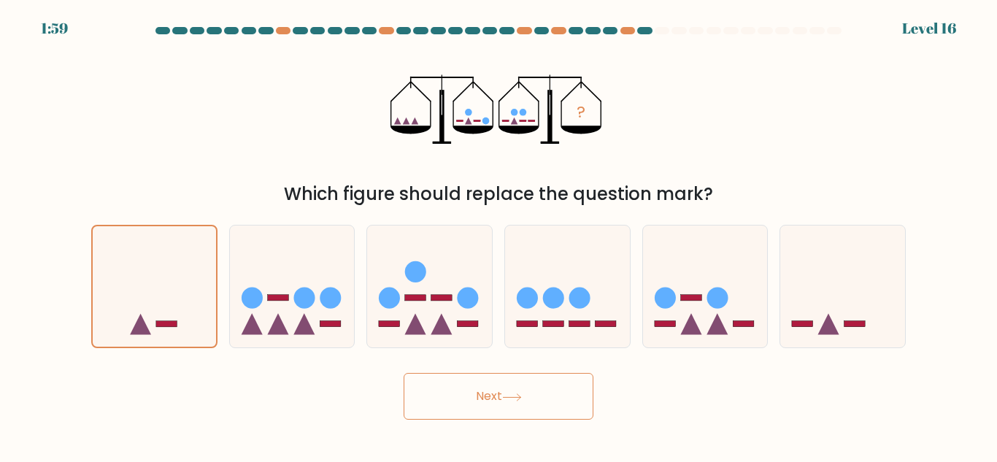
click at [482, 391] on button "Next" at bounding box center [499, 396] width 190 height 47
click at [302, 284] on icon at bounding box center [292, 286] width 125 height 103
click at [499, 235] on input "b." at bounding box center [499, 233] width 1 height 4
radio input "true"
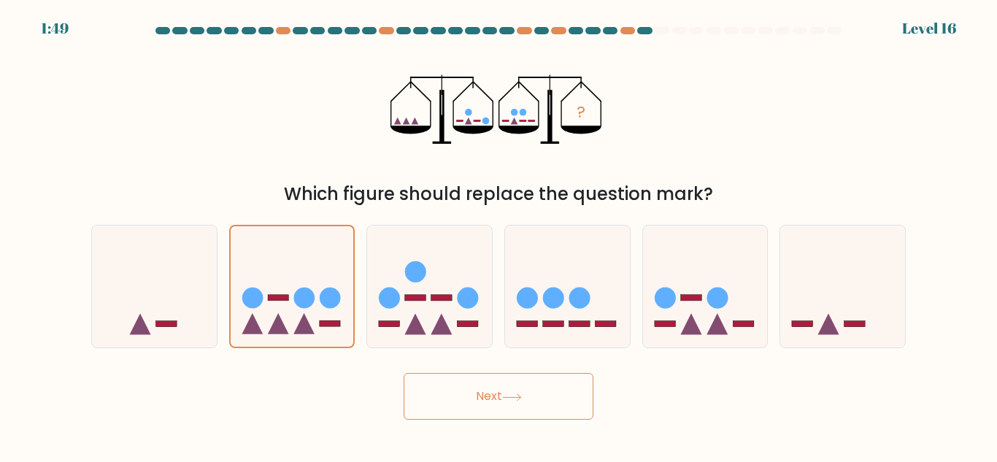
click at [218, 262] on div "a." at bounding box center [154, 286] width 138 height 123
click at [205, 264] on icon at bounding box center [154, 286] width 125 height 103
click at [499, 235] on input "a." at bounding box center [499, 233] width 1 height 4
radio input "true"
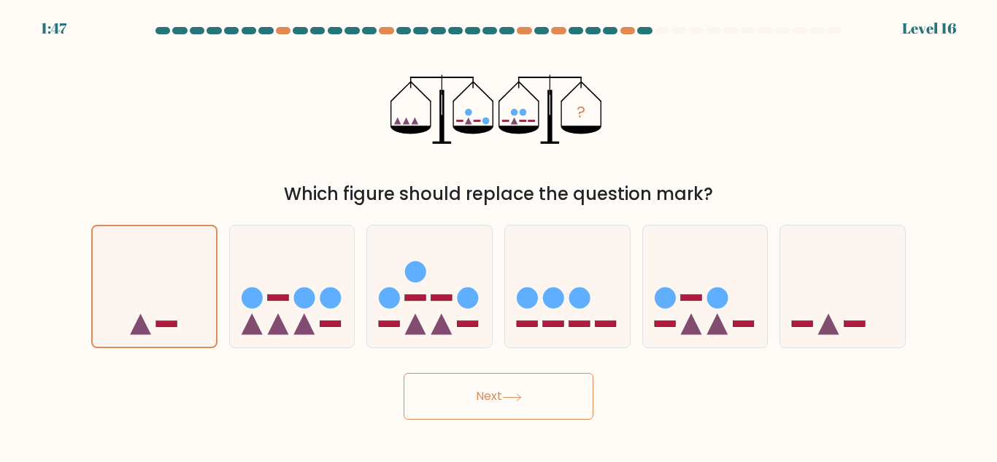
click at [483, 389] on button "Next" at bounding box center [499, 396] width 190 height 47
click at [490, 390] on button "Next" at bounding box center [499, 396] width 190 height 47
click at [474, 409] on button "Next" at bounding box center [499, 396] width 190 height 47
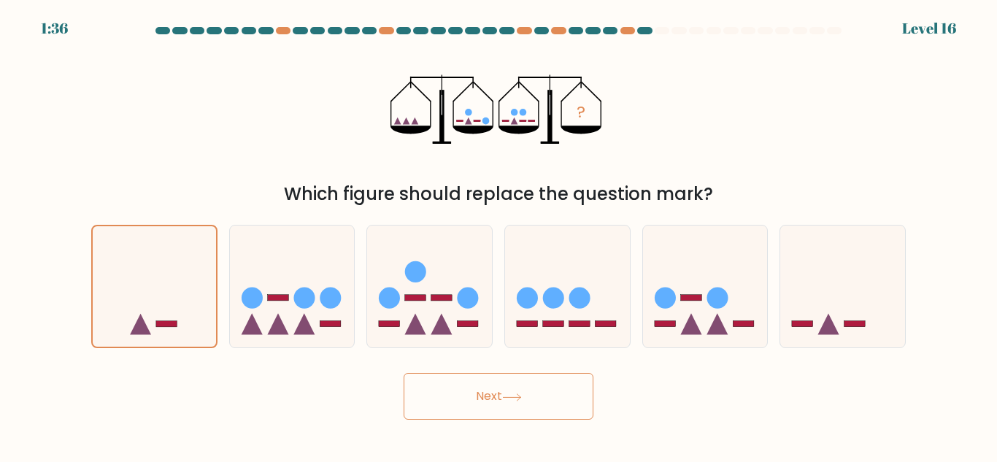
click at [474, 409] on button "Next" at bounding box center [499, 396] width 190 height 47
click at [122, 268] on icon at bounding box center [154, 287] width 123 height 102
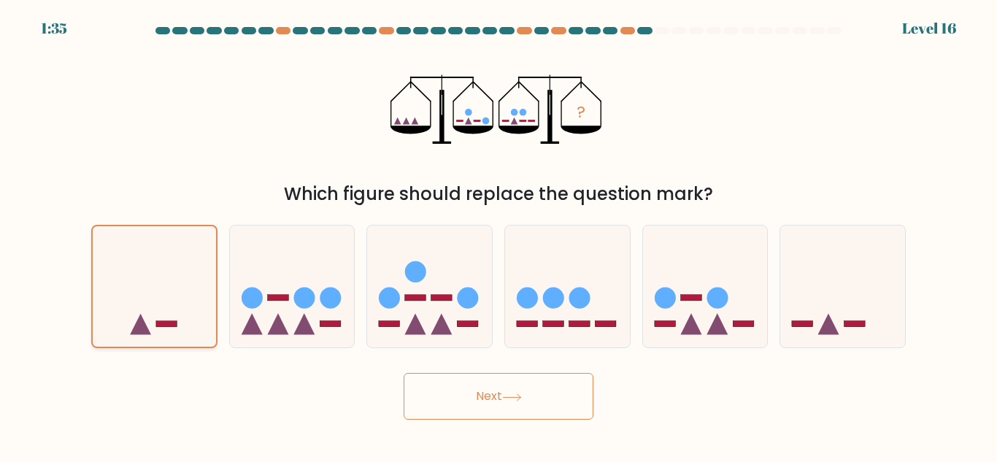
click at [499, 235] on input "a." at bounding box center [499, 233] width 1 height 4
click at [122, 268] on icon at bounding box center [154, 287] width 123 height 102
click at [499, 235] on input "a." at bounding box center [499, 233] width 1 height 4
click at [122, 268] on icon at bounding box center [154, 287] width 123 height 102
click at [499, 235] on input "a." at bounding box center [499, 233] width 1 height 4
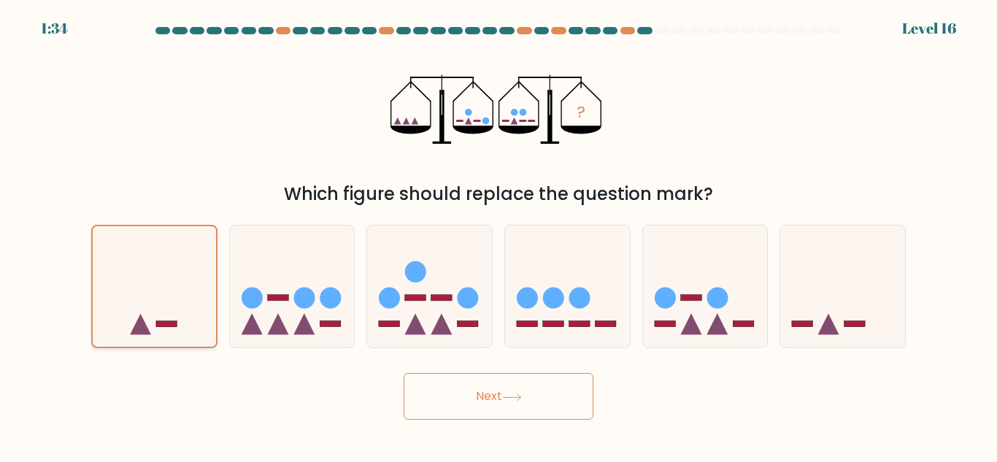
click at [122, 268] on icon at bounding box center [154, 287] width 123 height 102
click at [499, 235] on input "a." at bounding box center [499, 233] width 1 height 4
click at [122, 268] on icon at bounding box center [154, 287] width 123 height 102
click at [499, 235] on input "a." at bounding box center [499, 233] width 1 height 4
click at [122, 268] on icon at bounding box center [154, 287] width 123 height 102
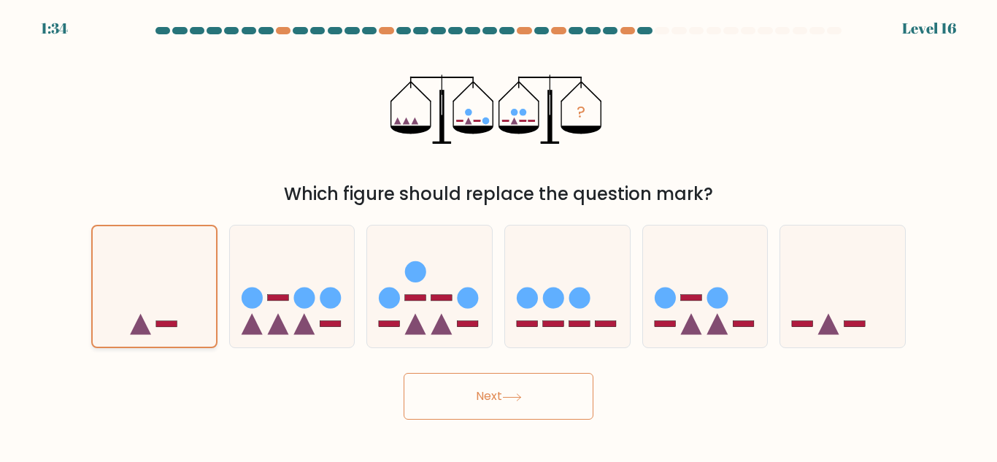
click at [499, 235] on input "a." at bounding box center [499, 233] width 1 height 4
click at [504, 390] on button "Next" at bounding box center [499, 396] width 190 height 47
click at [939, 50] on form at bounding box center [498, 223] width 997 height 393
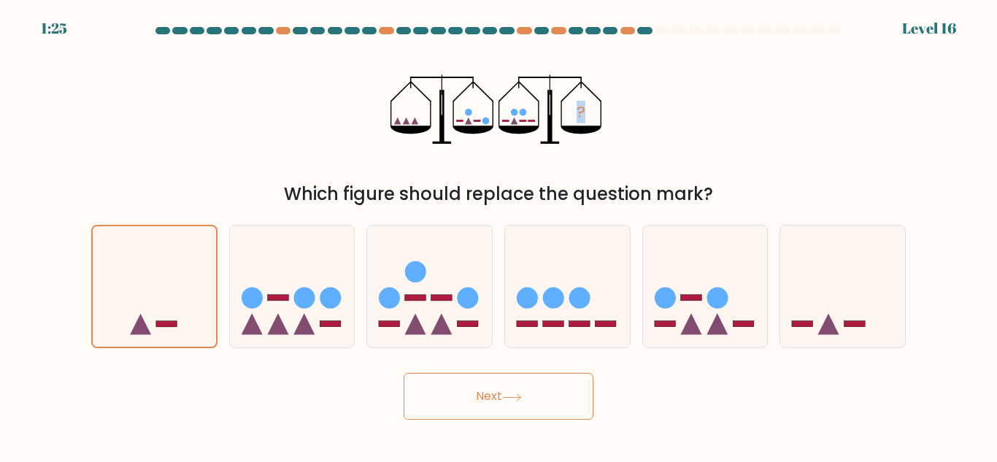
click at [939, 52] on form at bounding box center [498, 223] width 997 height 393
click at [939, 53] on form at bounding box center [498, 223] width 997 height 393
click at [643, 91] on div "? Which figure should replace the question mark?" at bounding box center [498, 123] width 832 height 167
click at [147, 286] on icon at bounding box center [154, 287] width 123 height 102
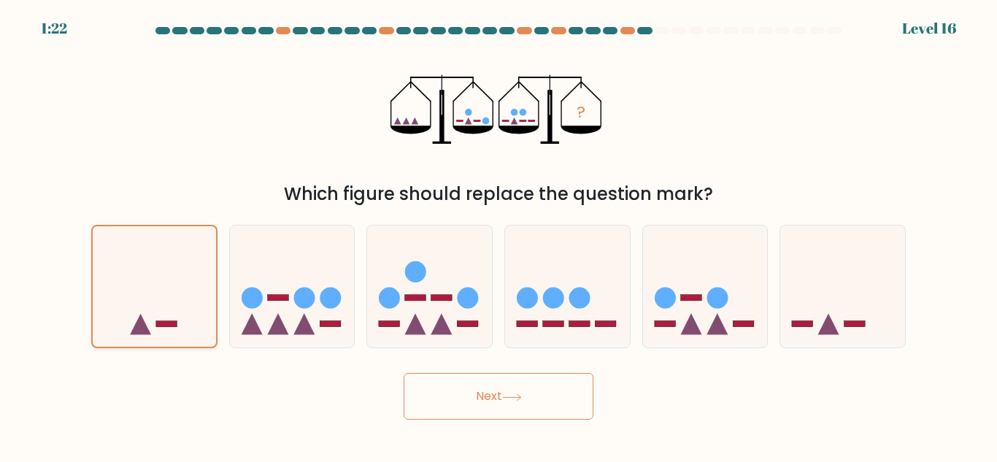
click at [499, 235] on input "a." at bounding box center [499, 233] width 1 height 4
click at [511, 415] on button "Next" at bounding box center [499, 396] width 190 height 47
click at [509, 418] on button "Next" at bounding box center [499, 396] width 190 height 47
click at [508, 423] on body "1:20 Level 16" at bounding box center [498, 231] width 997 height 462
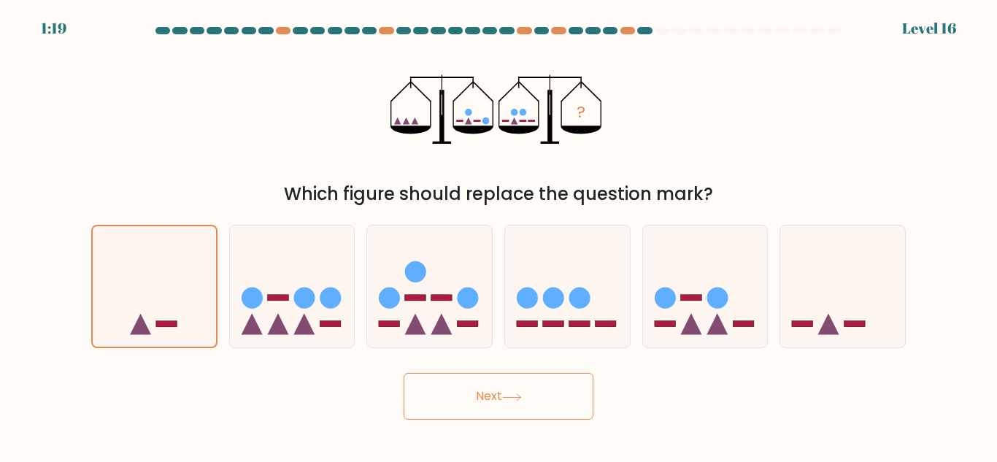
drag, startPoint x: 505, startPoint y: 431, endPoint x: 512, endPoint y: 455, distance: 25.7
click at [508, 451] on body "1:19 Level 16" at bounding box center [498, 231] width 997 height 462
click at [513, 461] on html "1:19 Level 16" at bounding box center [498, 231] width 997 height 462
click at [507, 390] on button "Next" at bounding box center [499, 396] width 190 height 47
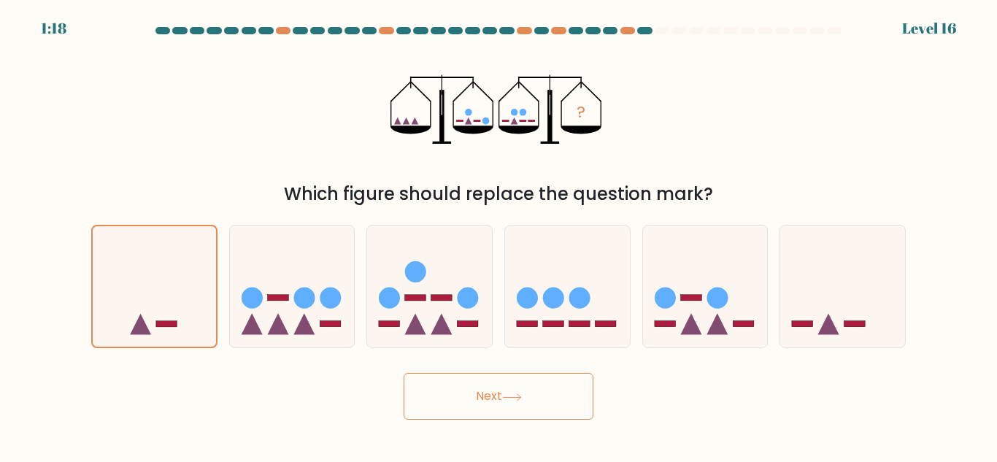
click at [507, 390] on button "Next" at bounding box center [499, 396] width 190 height 47
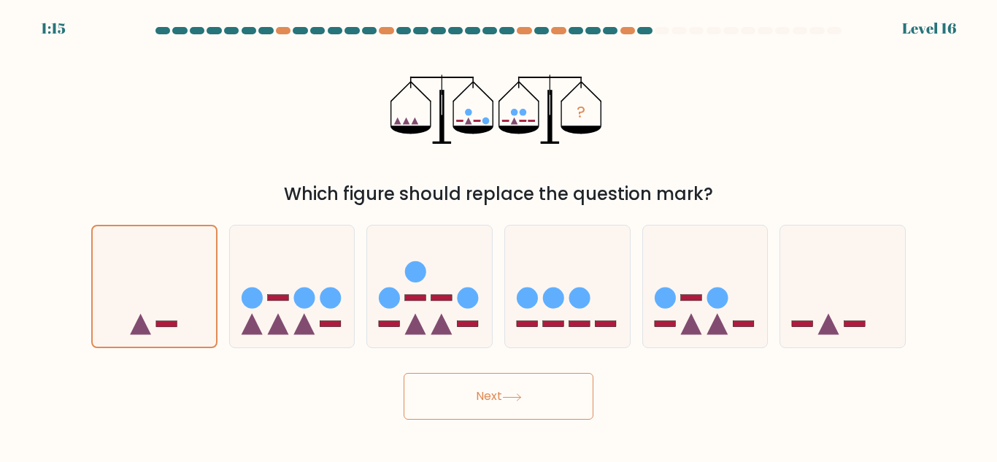
click at [509, 390] on button "Next" at bounding box center [499, 396] width 190 height 47
click at [509, 396] on icon at bounding box center [512, 397] width 20 height 8
drag, startPoint x: 509, startPoint y: 396, endPoint x: 457, endPoint y: 401, distance: 52.9
click at [505, 396] on button "Next" at bounding box center [499, 396] width 190 height 47
drag, startPoint x: 455, startPoint y: 401, endPoint x: 447, endPoint y: 404, distance: 8.3
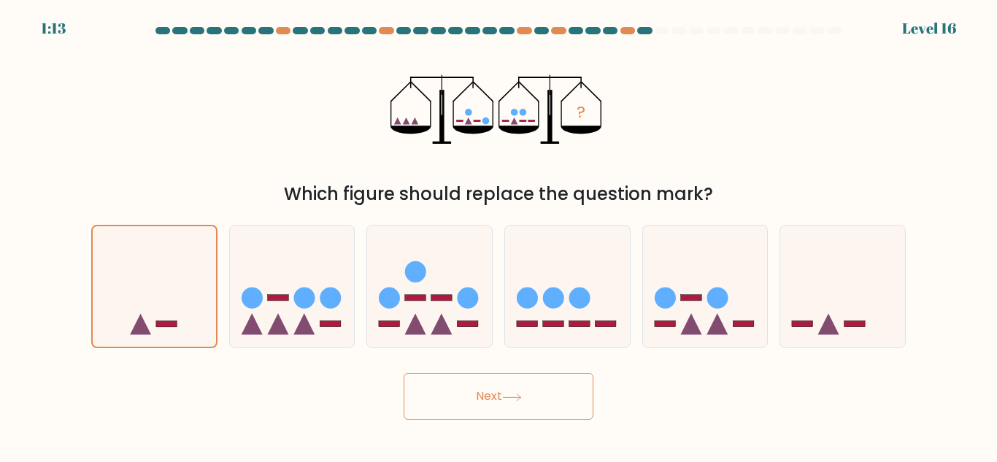
click at [447, 404] on button "Next" at bounding box center [499, 396] width 190 height 47
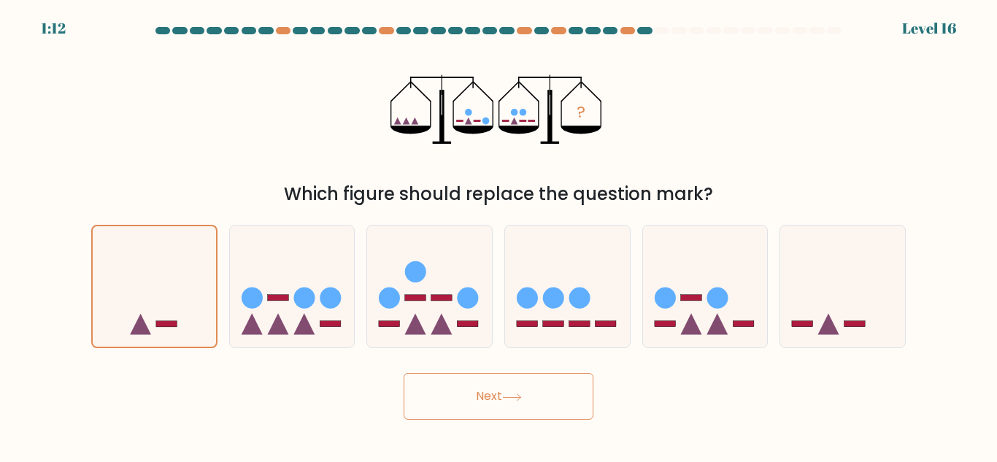
click at [447, 404] on button "Next" at bounding box center [499, 396] width 190 height 47
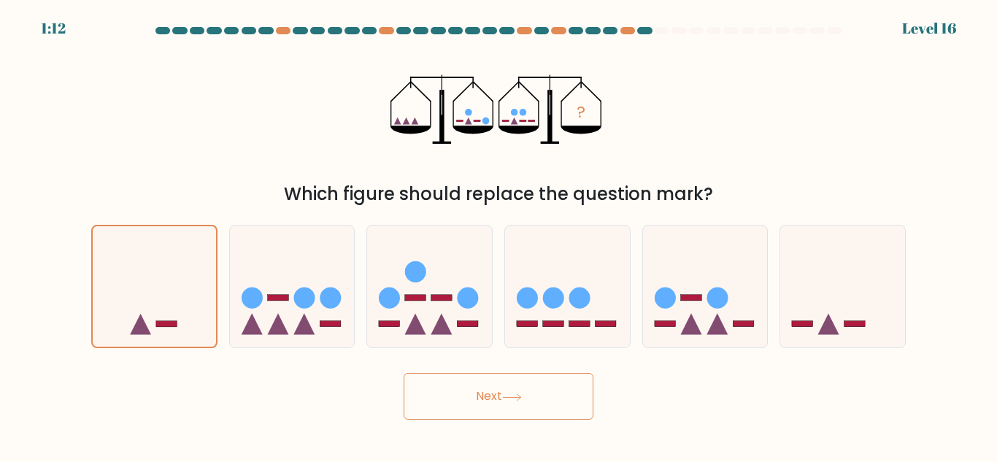
click at [447, 404] on button "Next" at bounding box center [499, 396] width 190 height 47
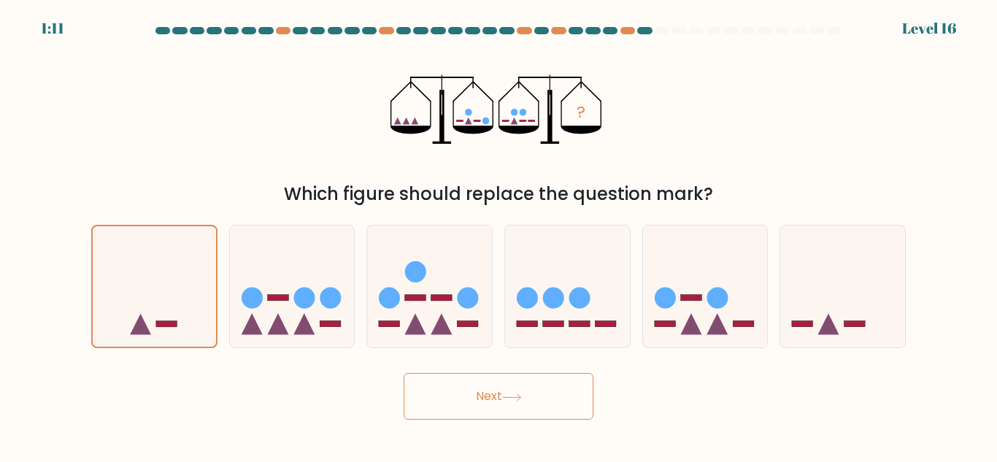
click at [447, 404] on button "Next" at bounding box center [499, 396] width 190 height 47
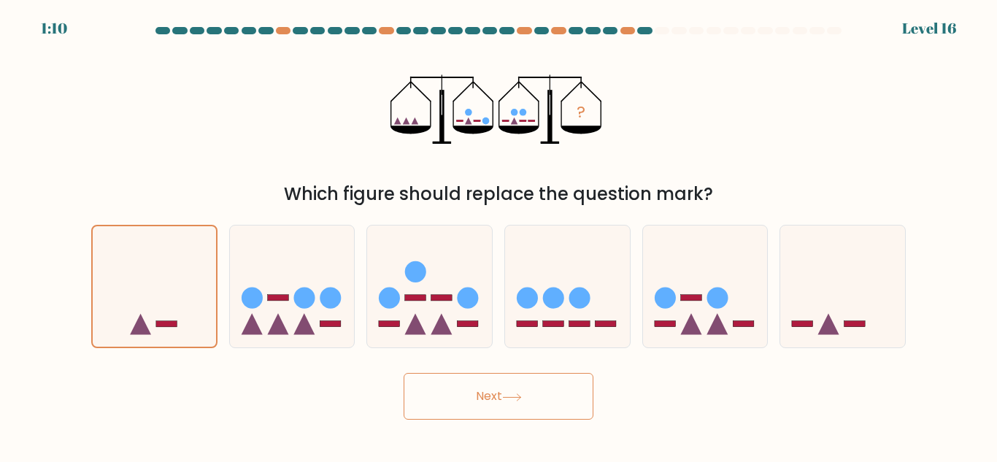
click at [447, 404] on button "Next" at bounding box center [499, 396] width 190 height 47
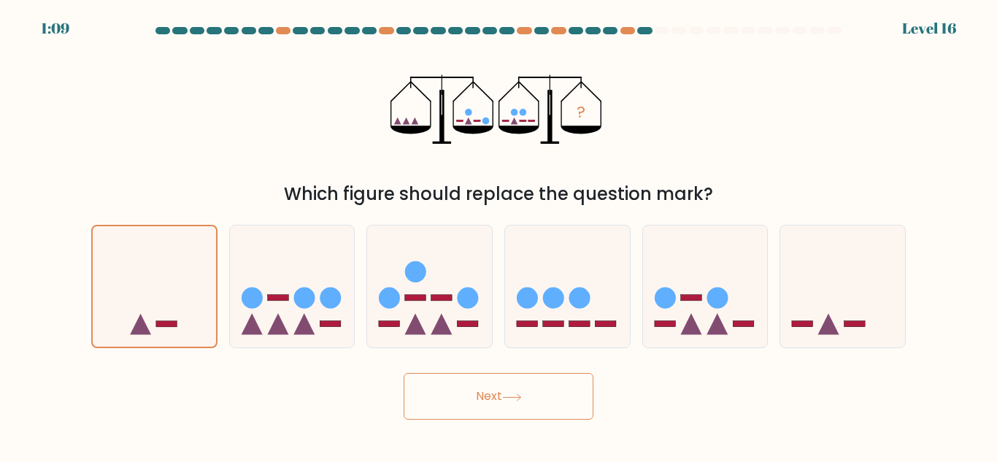
click at [447, 404] on button "Next" at bounding box center [499, 396] width 190 height 47
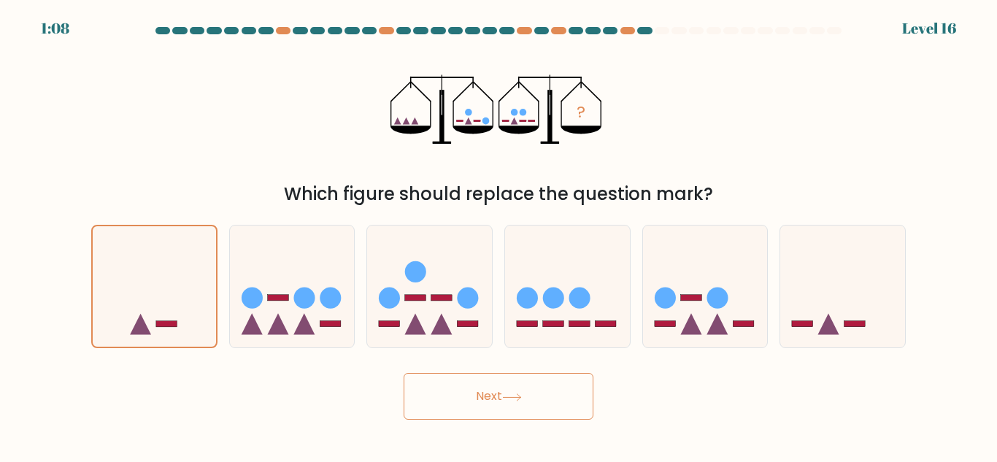
click at [447, 404] on button "Next" at bounding box center [499, 396] width 190 height 47
click at [445, 404] on button "Next" at bounding box center [499, 396] width 190 height 47
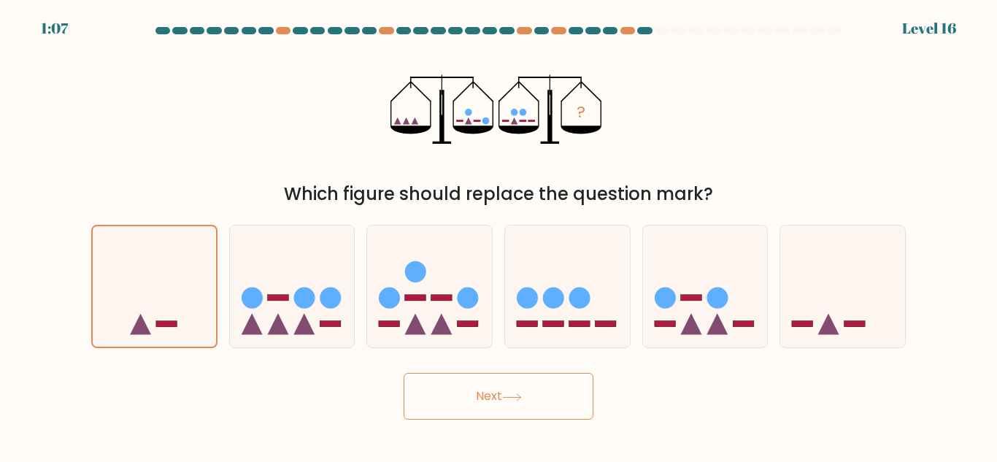
click at [445, 404] on button "Next" at bounding box center [499, 396] width 190 height 47
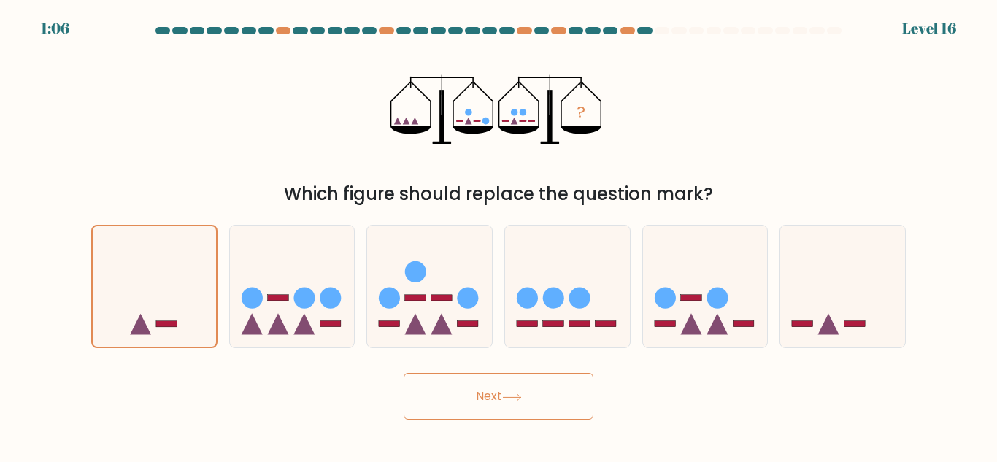
click at [445, 404] on button "Next" at bounding box center [499, 396] width 190 height 47
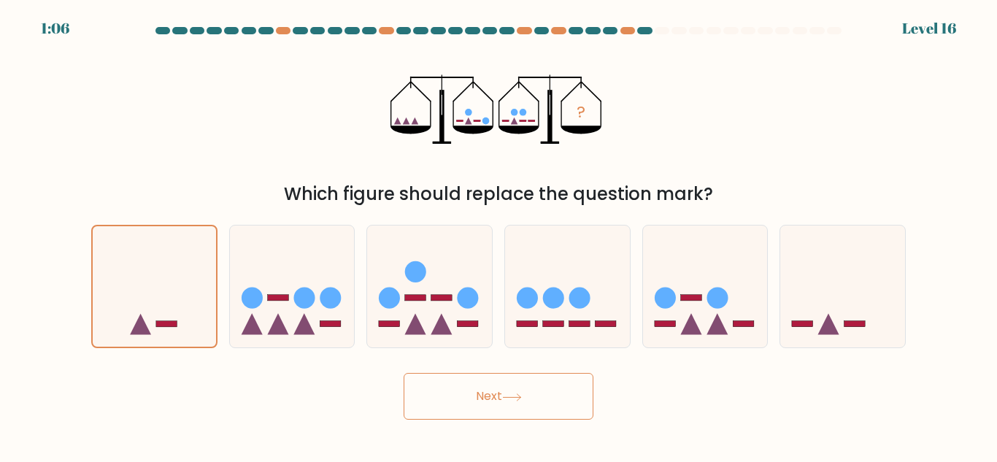
click at [445, 404] on button "Next" at bounding box center [499, 396] width 190 height 47
click at [325, 267] on icon at bounding box center [292, 286] width 125 height 103
click at [499, 235] on input "b." at bounding box center [499, 233] width 1 height 4
radio input "true"
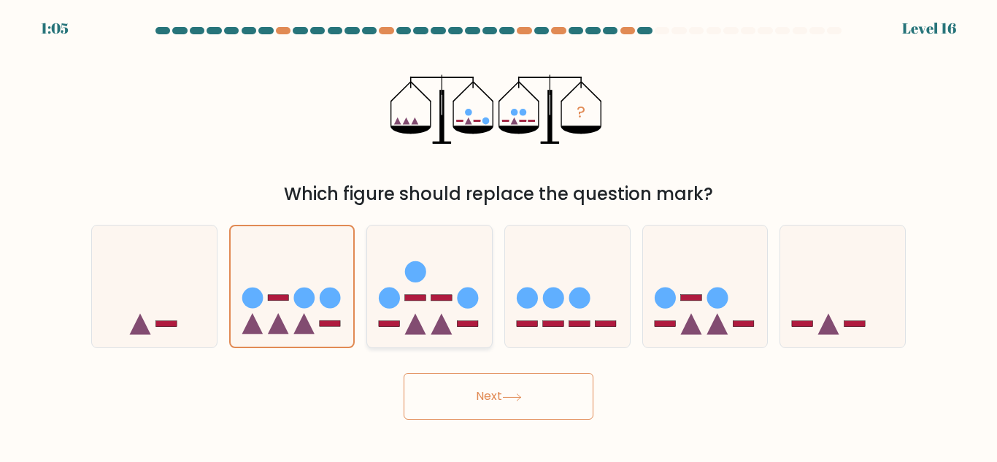
click at [448, 312] on icon at bounding box center [429, 286] width 125 height 103
click at [499, 235] on input "c." at bounding box center [499, 233] width 1 height 4
radio input "true"
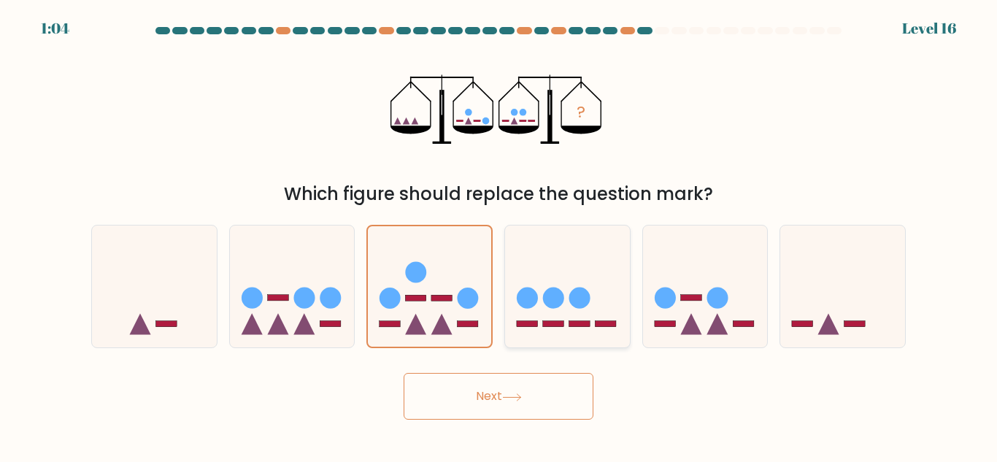
drag, startPoint x: 572, startPoint y: 263, endPoint x: 613, endPoint y: 267, distance: 41.8
click at [591, 263] on icon at bounding box center [567, 286] width 125 height 103
click at [499, 235] on input "d." at bounding box center [499, 233] width 1 height 4
radio input "true"
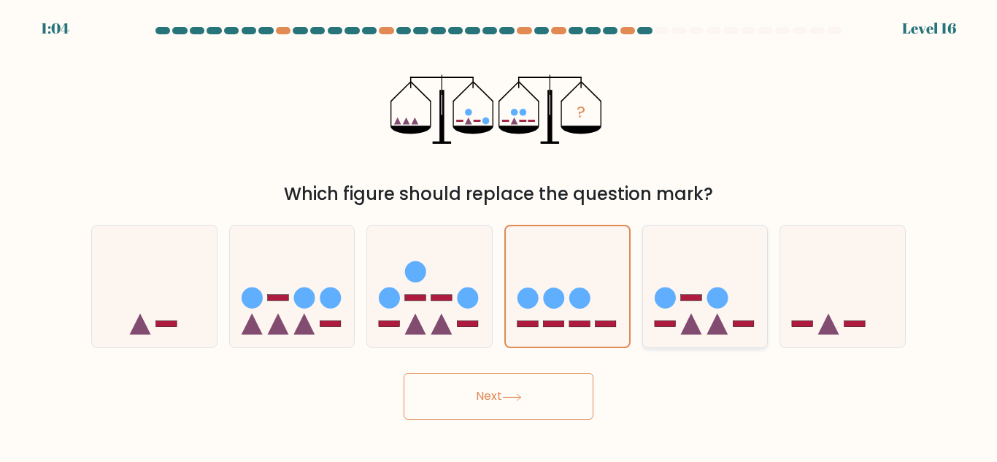
drag, startPoint x: 693, startPoint y: 291, endPoint x: 713, endPoint y: 296, distance: 20.4
click at [700, 296] on icon at bounding box center [705, 286] width 125 height 103
click at [499, 235] on input "e." at bounding box center [499, 233] width 1 height 4
radio input "true"
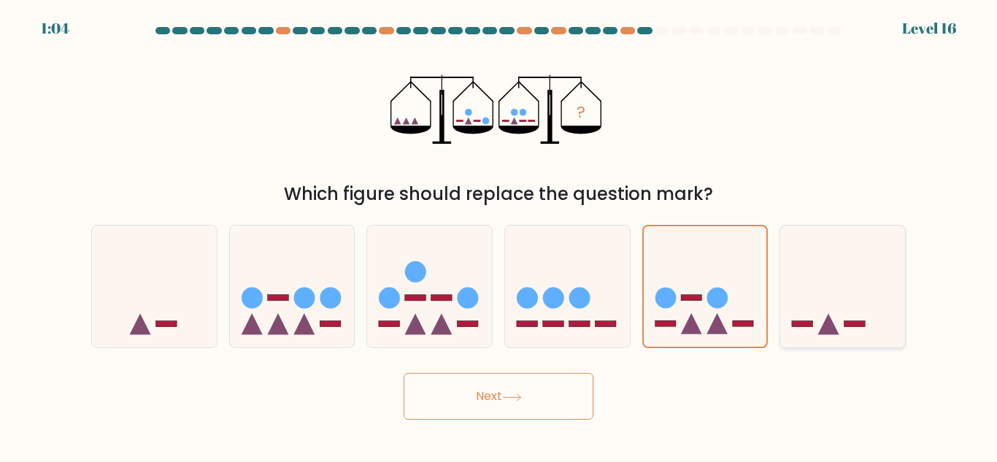
click at [884, 302] on icon at bounding box center [842, 286] width 125 height 103
click at [499, 235] on input "f." at bounding box center [499, 233] width 1 height 4
radio input "true"
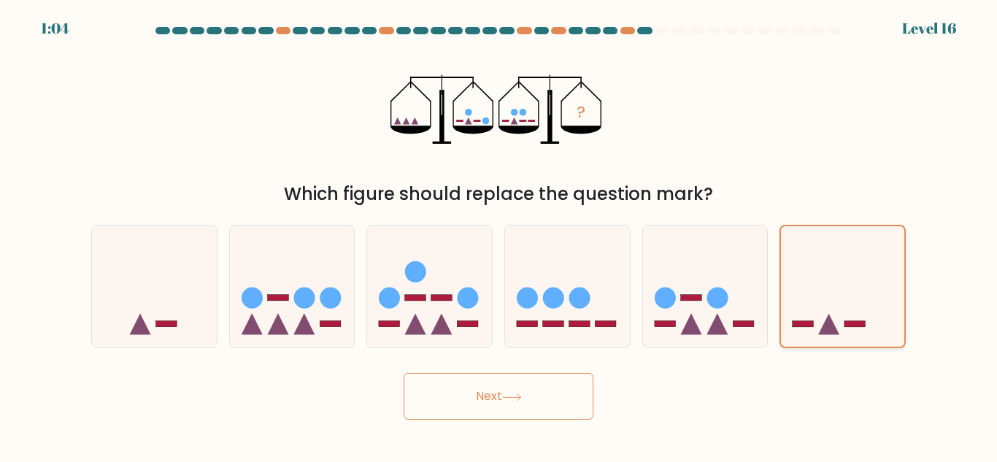
click at [865, 304] on icon at bounding box center [842, 287] width 123 height 102
click at [499, 235] on input "f." at bounding box center [499, 233] width 1 height 4
click at [212, 229] on div at bounding box center [154, 286] width 126 height 123
click at [499, 231] on input "a." at bounding box center [499, 233] width 1 height 4
radio input "true"
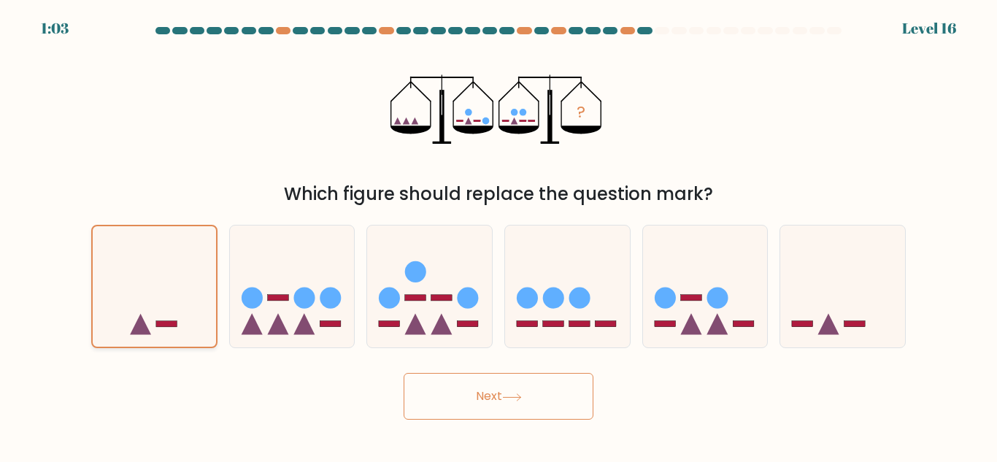
click at [94, 291] on icon at bounding box center [154, 287] width 123 height 102
click at [499, 235] on input "a." at bounding box center [499, 233] width 1 height 4
click at [139, 285] on icon at bounding box center [154, 287] width 123 height 102
click at [499, 235] on input "a." at bounding box center [499, 233] width 1 height 4
click at [139, 285] on icon at bounding box center [154, 287] width 123 height 102
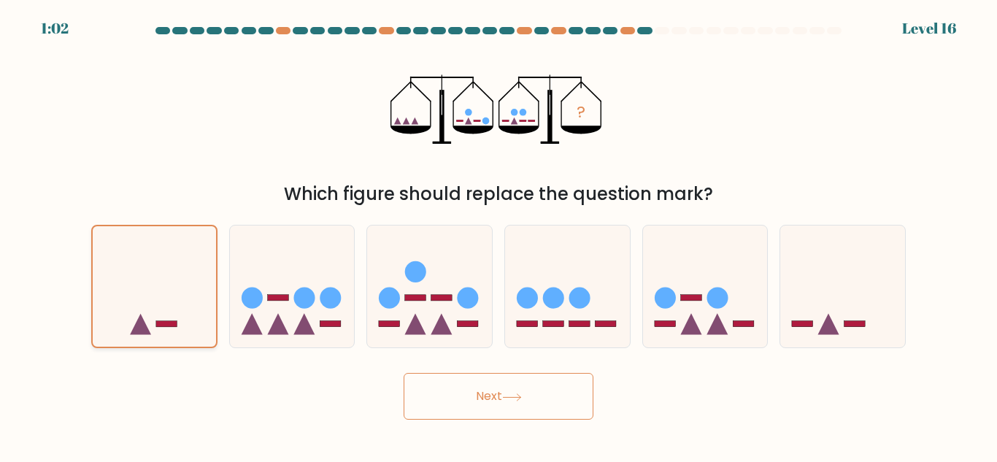
click at [499, 235] on input "a." at bounding box center [499, 233] width 1 height 4
click at [139, 285] on icon at bounding box center [154, 287] width 123 height 102
click at [499, 235] on input "a." at bounding box center [499, 233] width 1 height 4
click at [497, 397] on button "Next" at bounding box center [499, 396] width 190 height 47
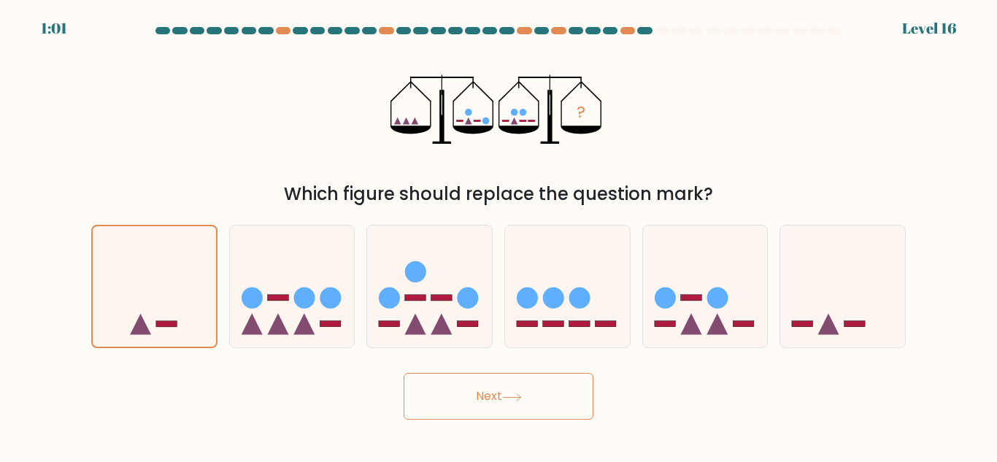
click at [497, 397] on button "Next" at bounding box center [499, 396] width 190 height 47
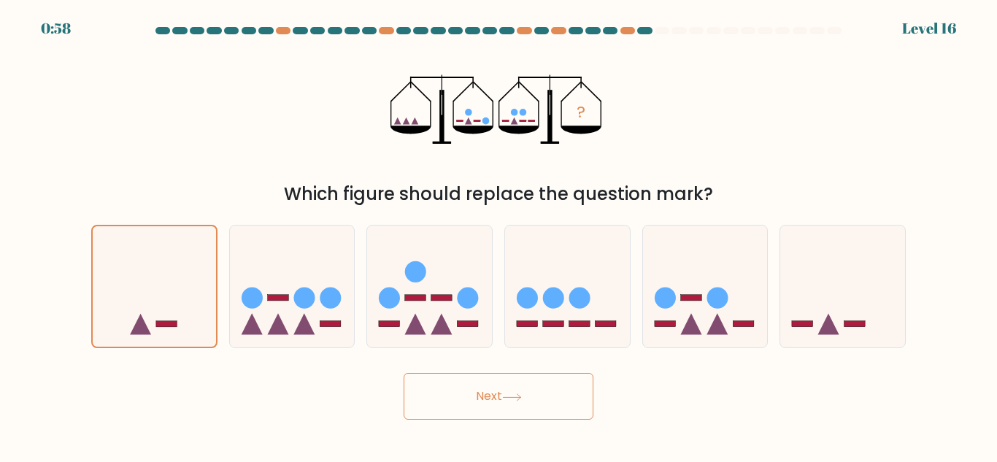
click at [497, 397] on button "Next" at bounding box center [499, 396] width 190 height 47
click at [501, 404] on button "Next" at bounding box center [499, 396] width 190 height 47
click at [504, 406] on button "Next" at bounding box center [499, 396] width 190 height 47
drag, startPoint x: 507, startPoint y: 409, endPoint x: 512, endPoint y: 415, distance: 7.8
click at [512, 415] on button "Next" at bounding box center [499, 396] width 190 height 47
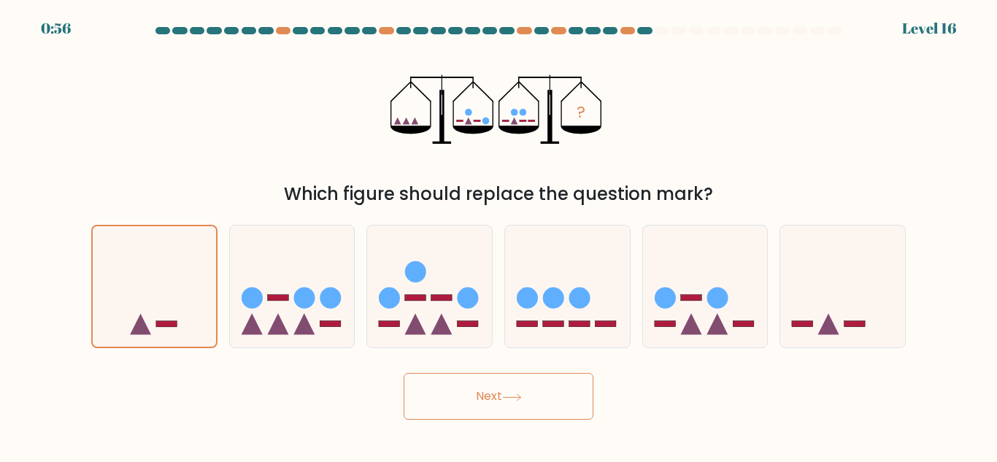
click at [516, 415] on button "Next" at bounding box center [499, 396] width 190 height 47
click at [431, 294] on icon at bounding box center [429, 286] width 125 height 103
click at [499, 235] on input "c." at bounding box center [499, 233] width 1 height 4
radio input "true"
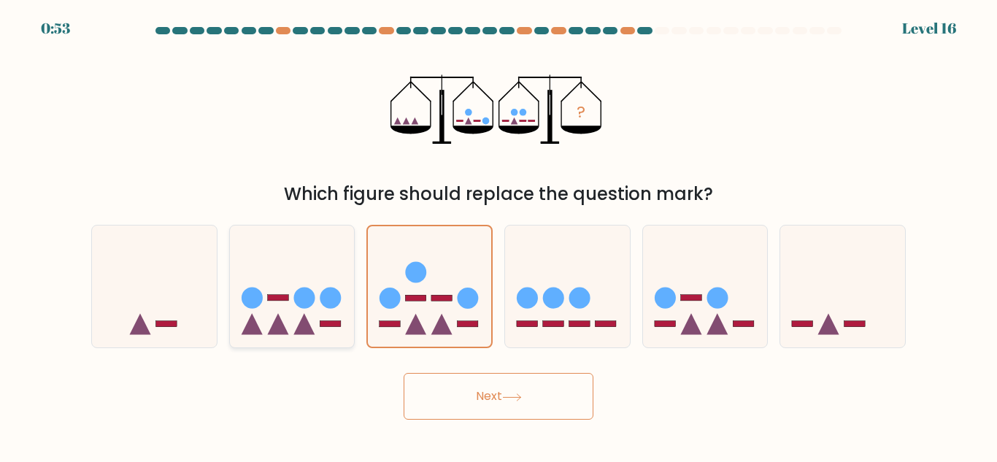
click at [271, 306] on icon at bounding box center [292, 286] width 125 height 103
click at [499, 235] on input "b." at bounding box center [499, 233] width 1 height 4
radio input "true"
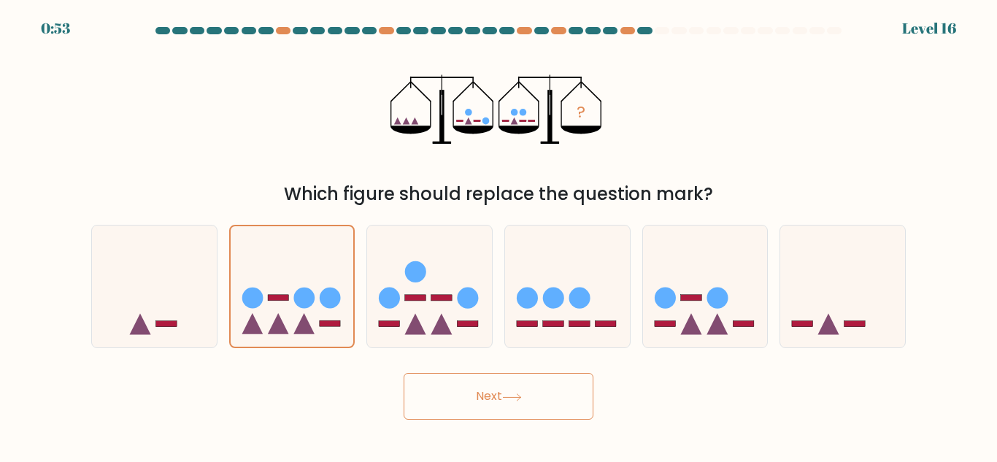
drag, startPoint x: 44, startPoint y: 292, endPoint x: 67, endPoint y: 306, distance: 27.2
click at [44, 291] on form at bounding box center [498, 223] width 997 height 393
click at [132, 293] on icon at bounding box center [154, 286] width 125 height 103
click at [499, 235] on input "a." at bounding box center [499, 233] width 1 height 4
radio input "true"
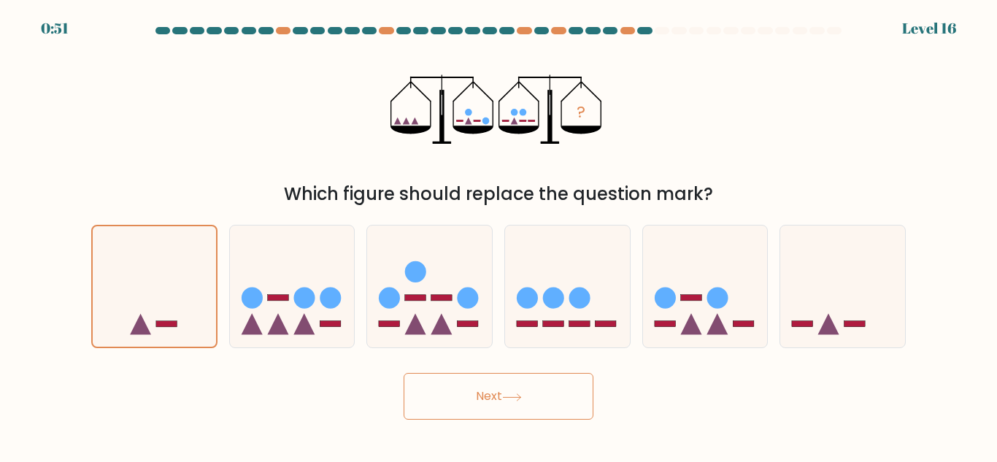
click at [533, 388] on button "Next" at bounding box center [499, 396] width 190 height 47
drag, startPoint x: 533, startPoint y: 388, endPoint x: 418, endPoint y: 496, distance: 158.0
click at [418, 461] on html "0:51 Level 16" at bounding box center [498, 231] width 997 height 462
click at [476, 388] on button "Next" at bounding box center [499, 396] width 190 height 47
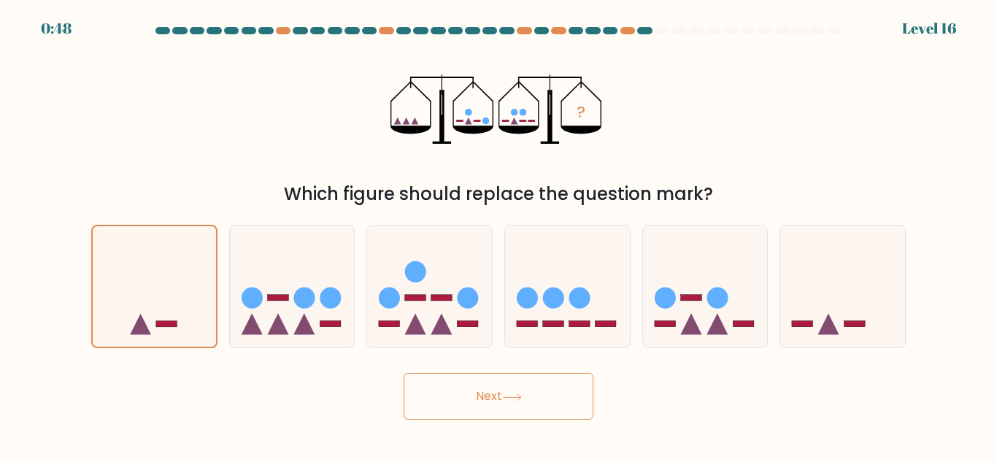
click at [316, 427] on body "0:48 Level 16" at bounding box center [498, 231] width 997 height 462
click at [512, 391] on button "Next" at bounding box center [499, 396] width 190 height 47
click at [500, 393] on button "Next" at bounding box center [499, 396] width 190 height 47
click at [365, 280] on div "c." at bounding box center [430, 286] width 138 height 123
click at [523, 321] on rect at bounding box center [527, 324] width 21 height 6
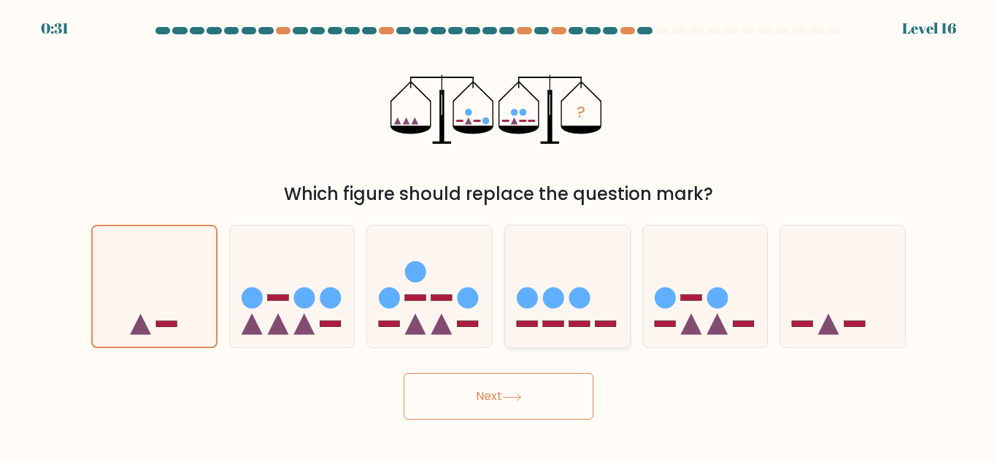
click at [499, 235] on input "d." at bounding box center [499, 233] width 1 height 4
radio input "true"
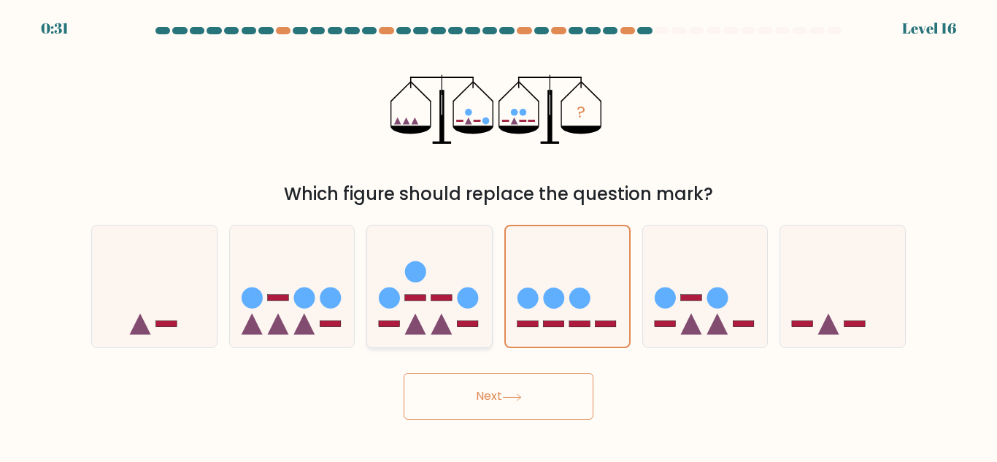
click at [464, 292] on circle at bounding box center [468, 298] width 21 height 21
click at [499, 235] on input "c." at bounding box center [499, 233] width 1 height 4
radio input "true"
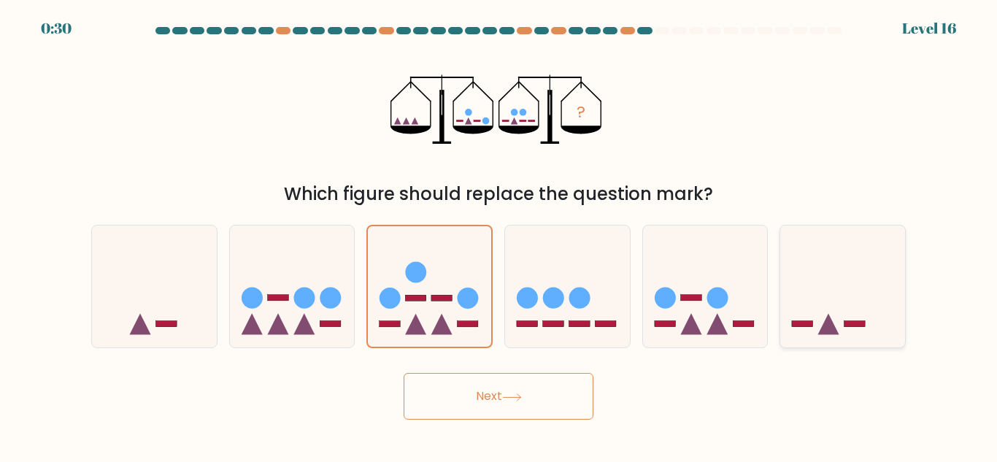
click at [847, 296] on icon at bounding box center [842, 286] width 125 height 103
click at [499, 235] on input "f." at bounding box center [499, 233] width 1 height 4
radio input "true"
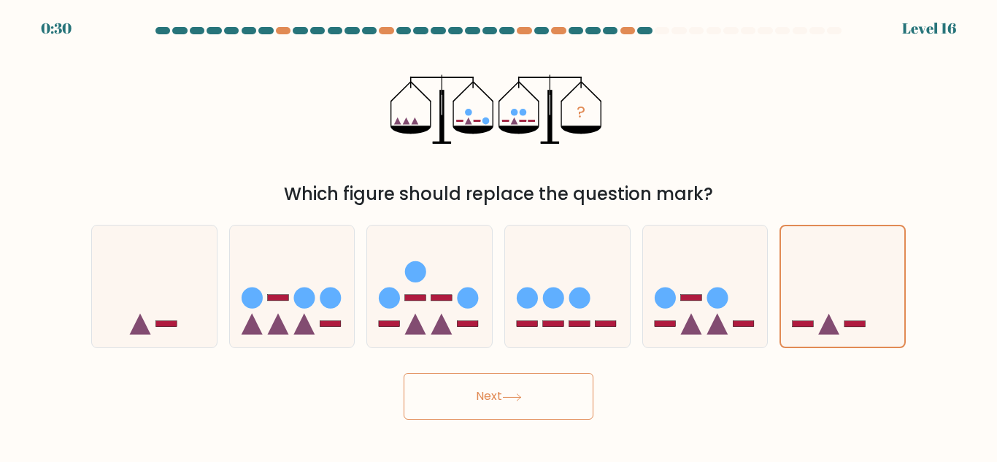
click at [510, 388] on button "Next" at bounding box center [499, 396] width 190 height 47
click at [192, 282] on icon at bounding box center [154, 286] width 125 height 103
click at [499, 235] on input "a." at bounding box center [499, 233] width 1 height 4
radio input "true"
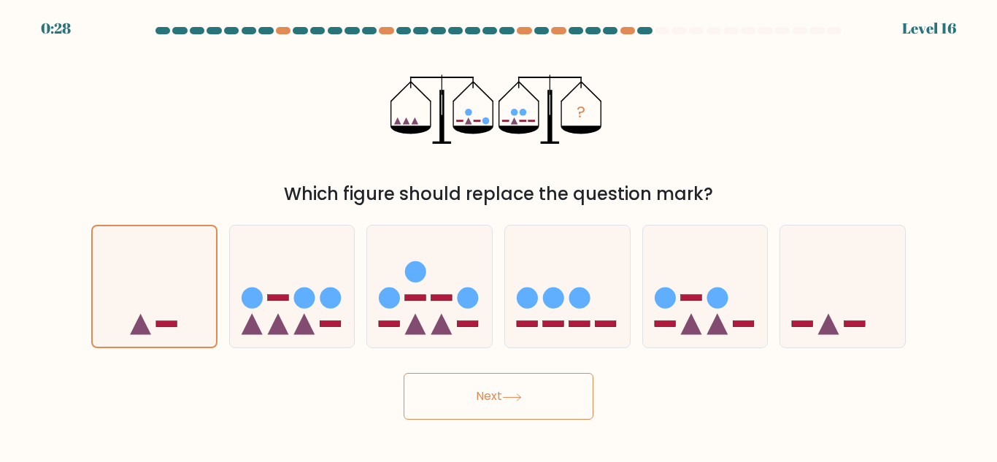
click at [446, 406] on button "Next" at bounding box center [499, 396] width 190 height 47
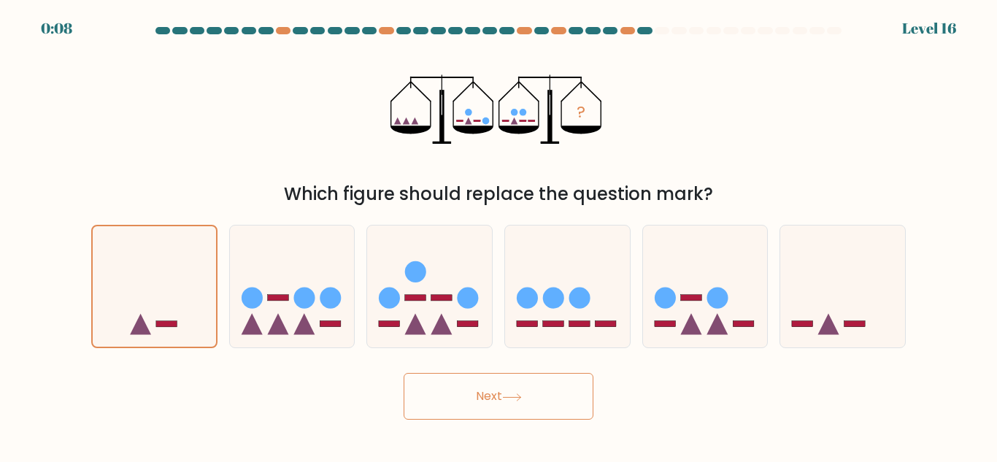
click at [446, 406] on button "Next" at bounding box center [499, 396] width 190 height 47
click at [512, 395] on icon at bounding box center [512, 397] width 20 height 8
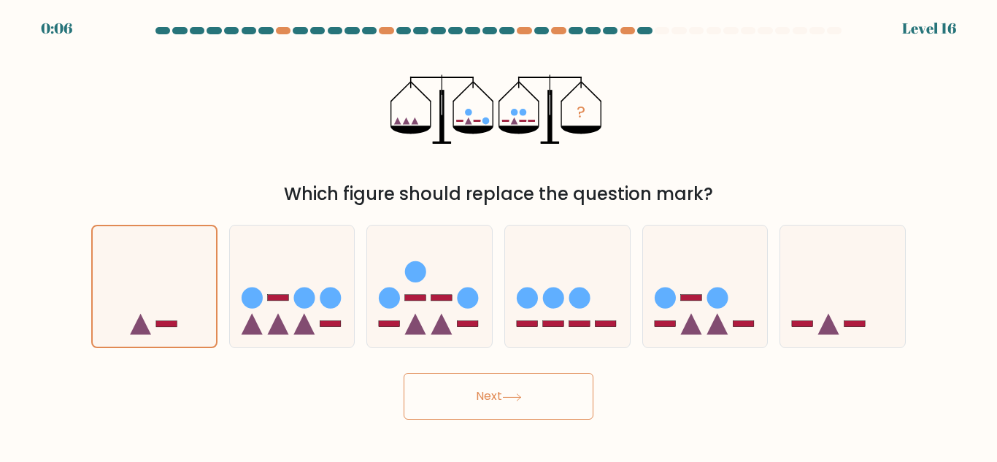
click at [512, 395] on icon at bounding box center [512, 397] width 20 height 8
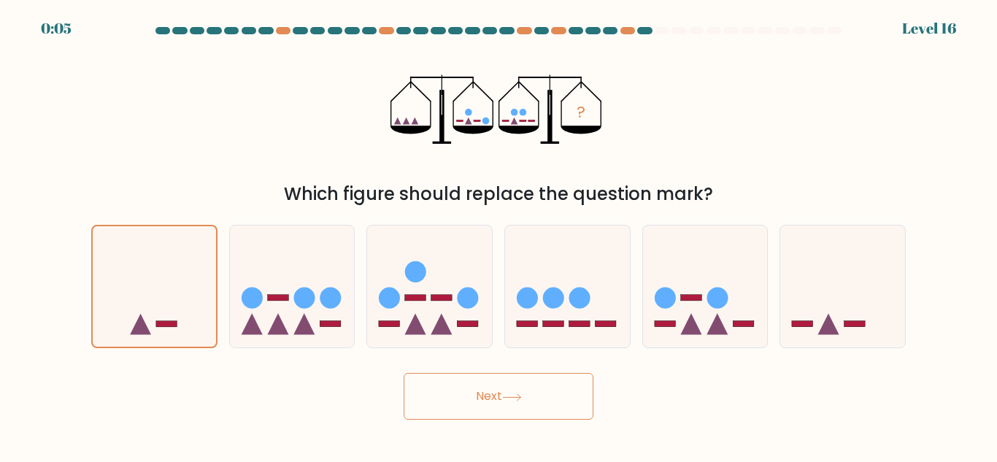
click at [512, 395] on icon at bounding box center [512, 397] width 20 height 8
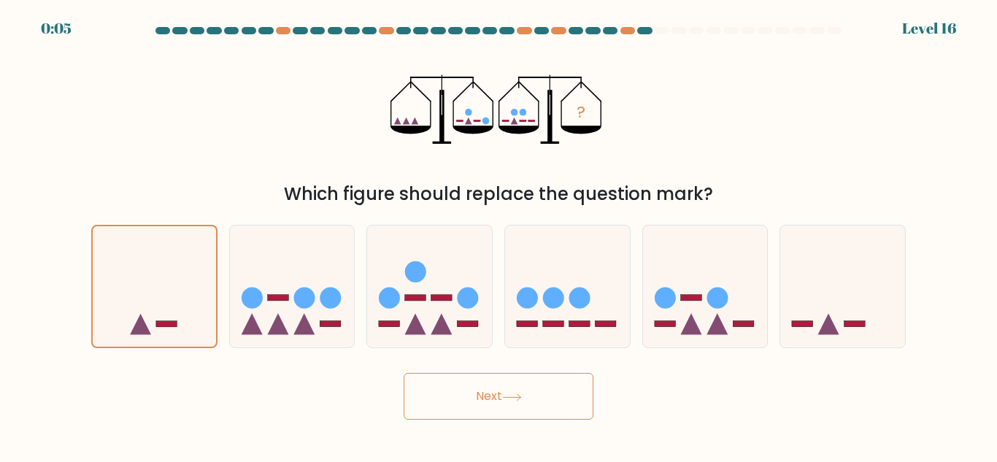
click at [512, 395] on icon at bounding box center [512, 397] width 20 height 8
click at [349, 304] on icon at bounding box center [292, 286] width 125 height 103
click at [499, 235] on input "b." at bounding box center [499, 233] width 1 height 4
radio input "true"
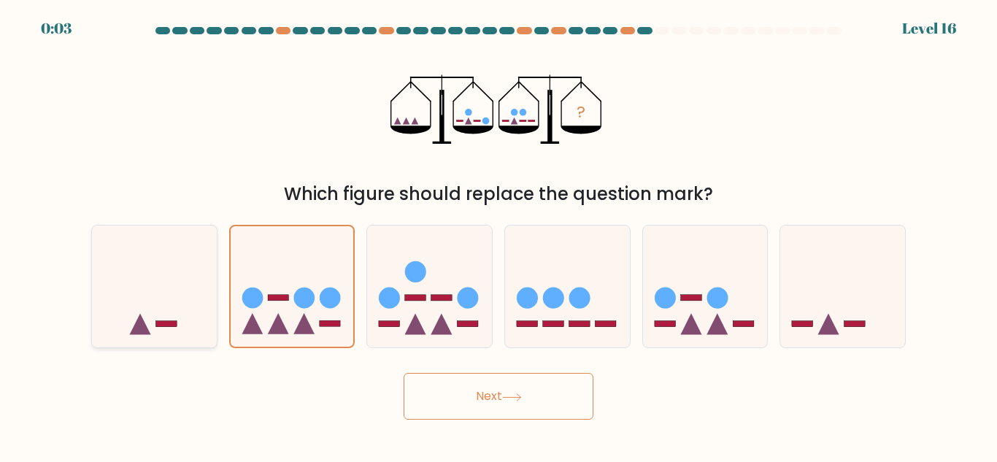
click at [131, 299] on icon at bounding box center [154, 286] width 125 height 103
click at [499, 235] on input "a." at bounding box center [499, 233] width 1 height 4
radio input "true"
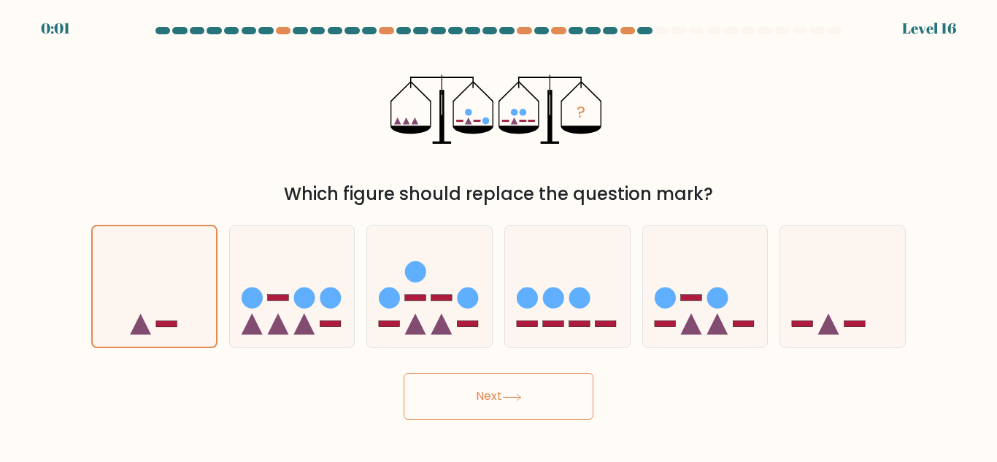
click at [473, 399] on button "Next" at bounding box center [499, 396] width 190 height 47
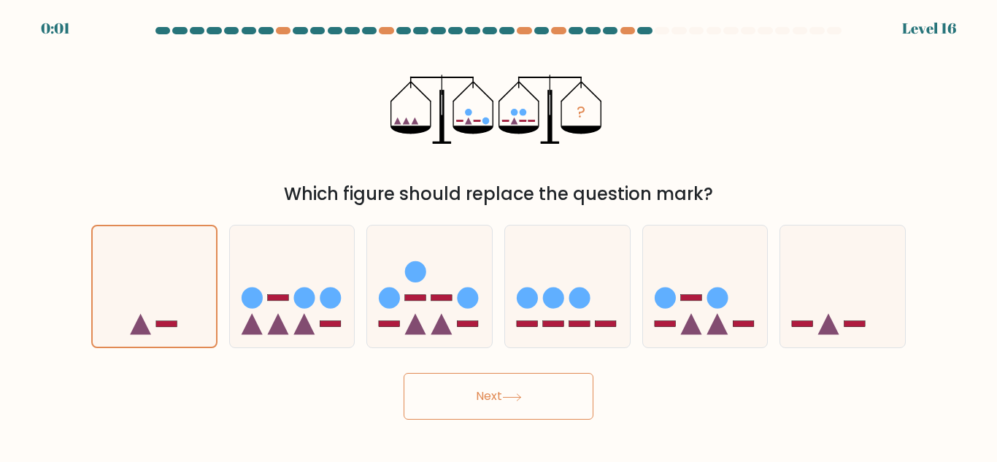
click at [473, 399] on button "Next" at bounding box center [499, 396] width 190 height 47
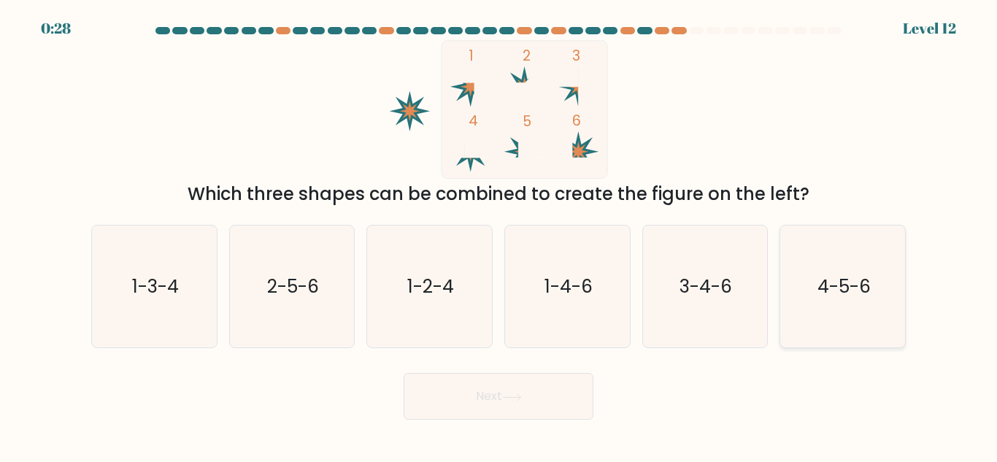
click at [831, 294] on text "4-5-6" at bounding box center [843, 287] width 53 height 26
click at [499, 235] on input "f. 4-5-6" at bounding box center [499, 233] width 1 height 4
radio input "true"
click at [520, 397] on icon at bounding box center [512, 396] width 18 height 7
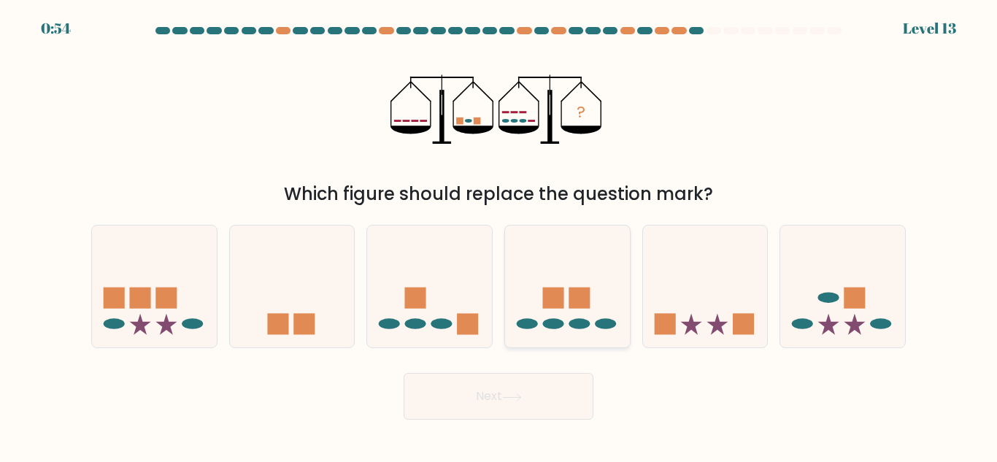
click at [572, 290] on rect at bounding box center [579, 298] width 21 height 21
click at [499, 235] on input "d." at bounding box center [499, 233] width 1 height 4
radio input "true"
click at [474, 388] on button "Next" at bounding box center [499, 396] width 190 height 47
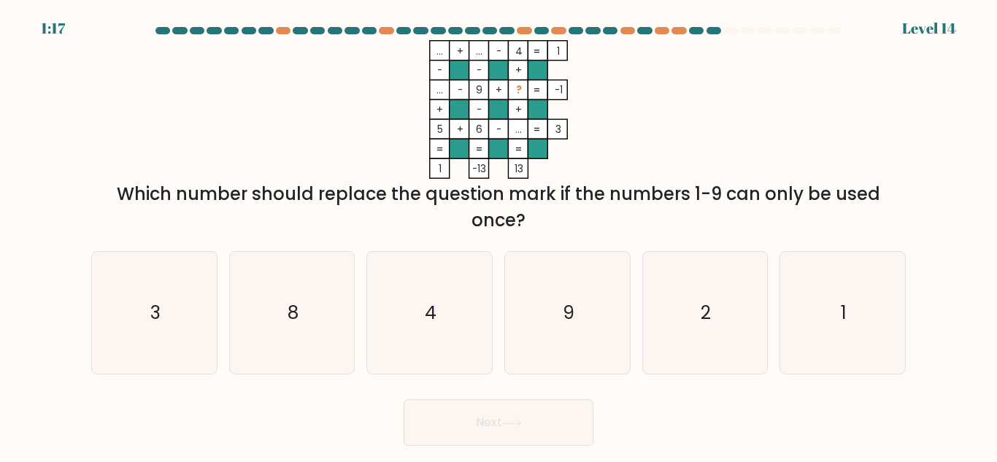
click at [480, 46] on tspan "..." at bounding box center [479, 52] width 7 height 14
click at [437, 55] on tspan "..." at bounding box center [439, 52] width 7 height 14
click at [520, 129] on tspan "..." at bounding box center [518, 130] width 7 height 14
click at [477, 61] on rect at bounding box center [479, 71] width 20 height 20
click at [511, 127] on rect at bounding box center [518, 129] width 20 height 20
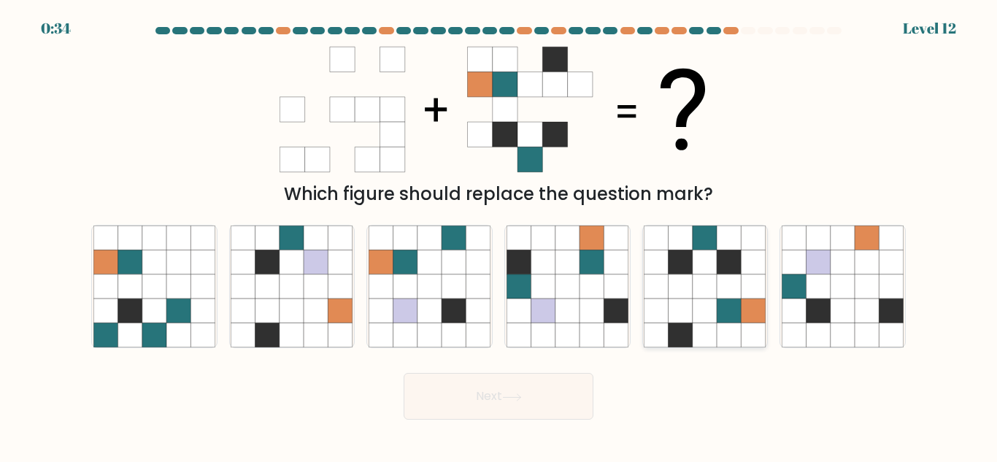
click at [684, 255] on icon at bounding box center [681, 262] width 24 height 24
click at [499, 235] on input "e." at bounding box center [499, 233] width 1 height 4
radio input "true"
click at [503, 410] on button "Next" at bounding box center [499, 396] width 190 height 47
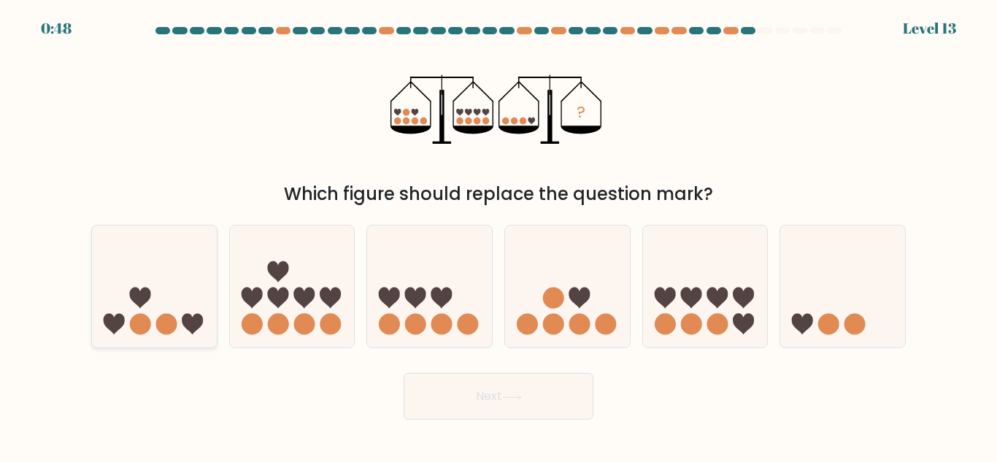
click at [131, 318] on icon at bounding box center [154, 286] width 125 height 103
click at [499, 235] on input "a." at bounding box center [499, 233] width 1 height 4
radio input "true"
click at [517, 400] on icon at bounding box center [512, 397] width 20 height 8
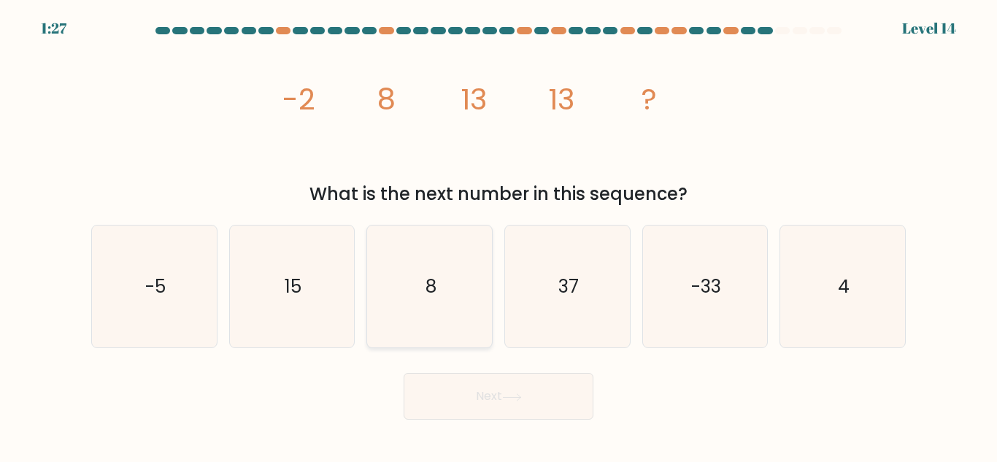
click at [458, 334] on icon "8" at bounding box center [430, 287] width 122 height 122
click at [499, 235] on input "c. 8" at bounding box center [499, 233] width 1 height 4
radio input "true"
click at [502, 388] on button "Next" at bounding box center [499, 396] width 190 height 47
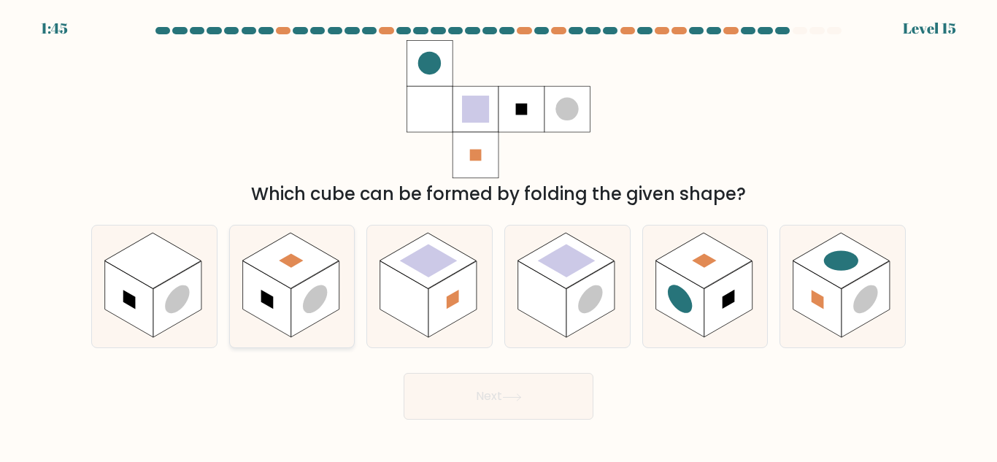
click at [299, 247] on rect at bounding box center [290, 260] width 96 height 55
click at [499, 235] on input "b." at bounding box center [499, 233] width 1 height 4
radio input "true"
click at [438, 300] on rect at bounding box center [452, 299] width 48 height 77
click at [499, 235] on input "c." at bounding box center [499, 233] width 1 height 4
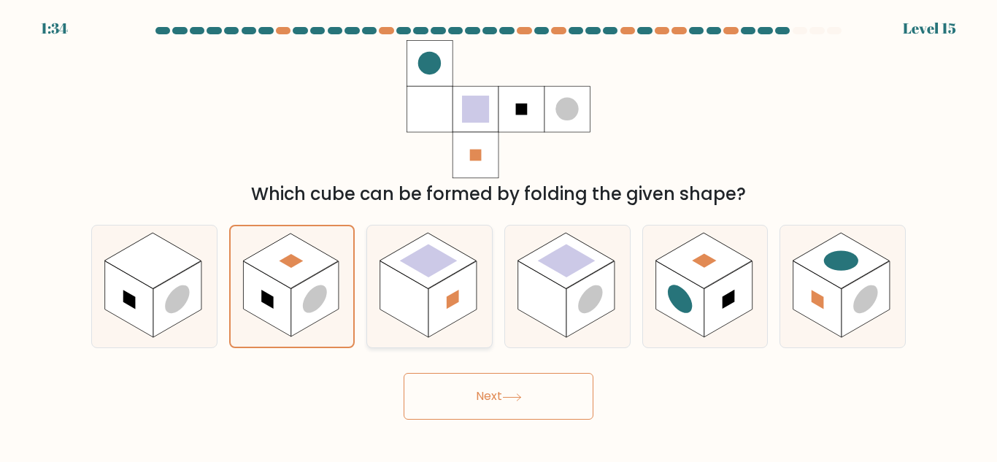
radio input "true"
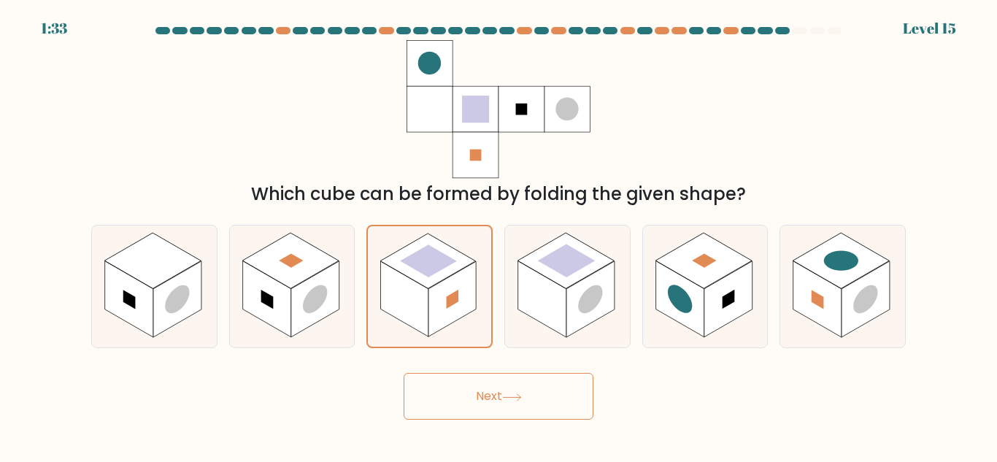
click at [497, 407] on button "Next" at bounding box center [499, 396] width 190 height 47
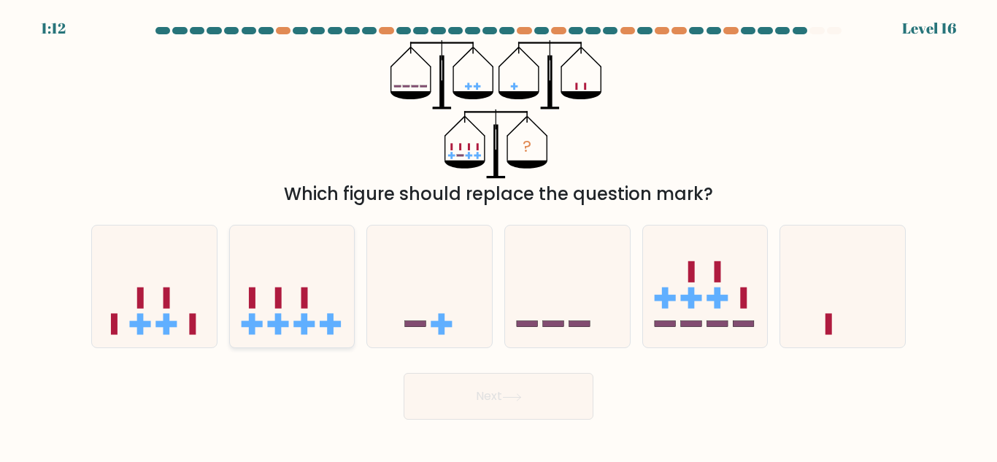
click at [269, 292] on icon at bounding box center [292, 286] width 125 height 103
click at [499, 235] on input "b." at bounding box center [499, 233] width 1 height 4
radio input "true"
click at [566, 393] on button "Next" at bounding box center [499, 396] width 190 height 47
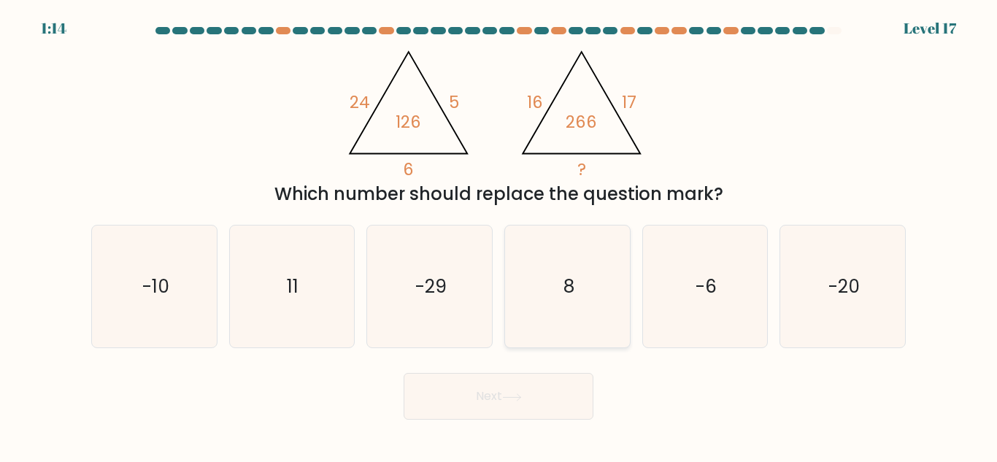
click at [572, 279] on text "8" at bounding box center [568, 287] width 11 height 26
click at [499, 235] on input "d. 8" at bounding box center [499, 233] width 1 height 4
radio input "true"
click at [561, 398] on button "Next" at bounding box center [499, 396] width 190 height 47
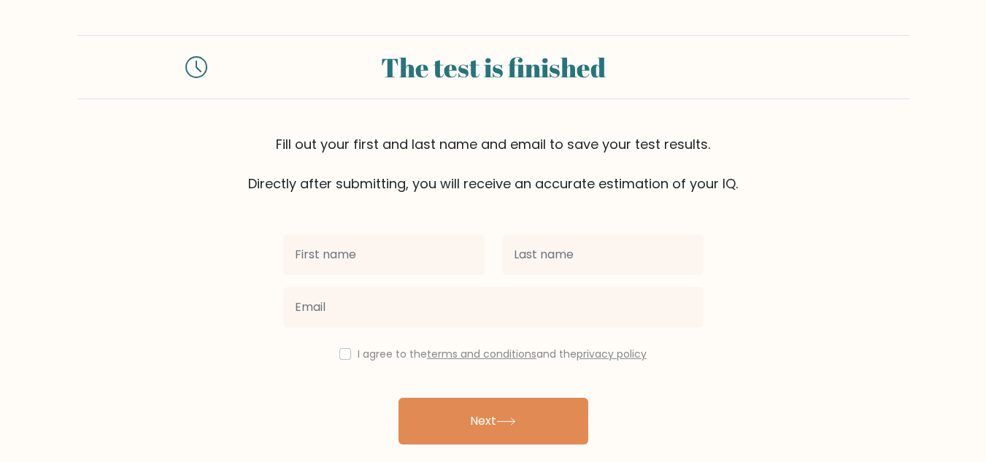
click at [351, 258] on input "text" at bounding box center [383, 254] width 201 height 41
type input "caitlin"
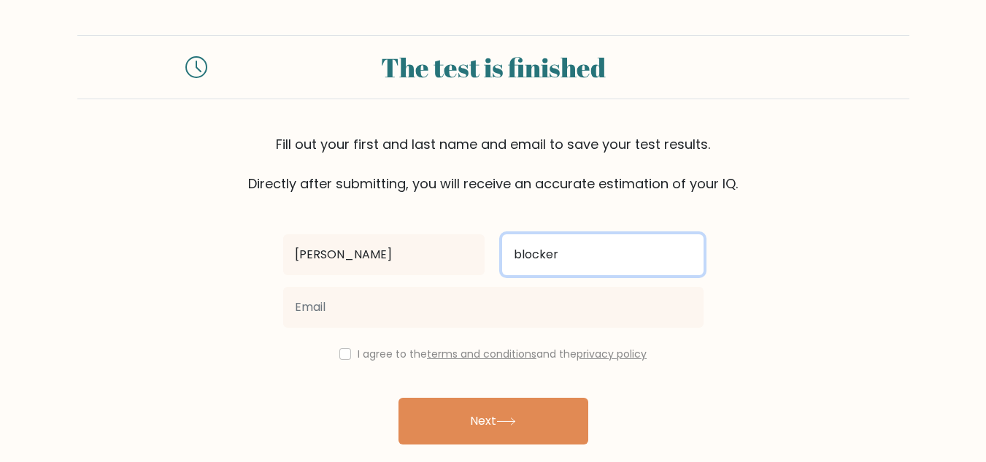
type input "blocker"
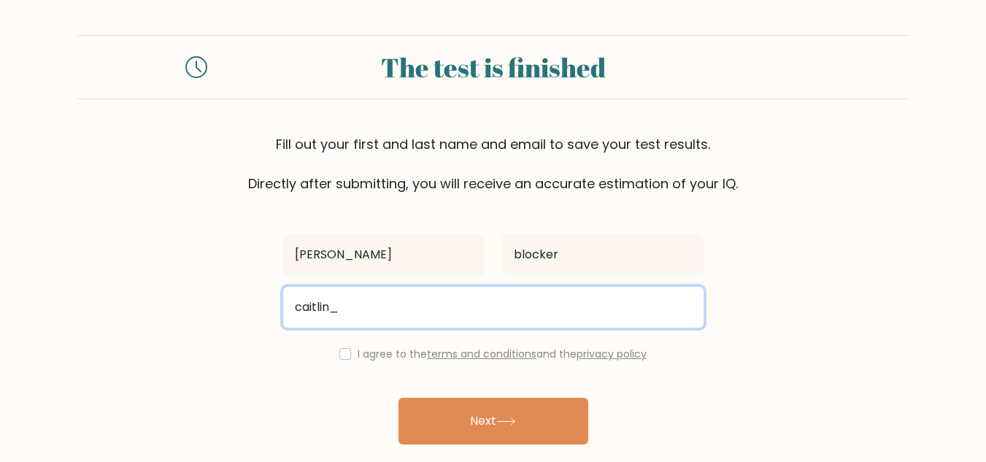
type input "caitlin_blocker98@yahoo.com"
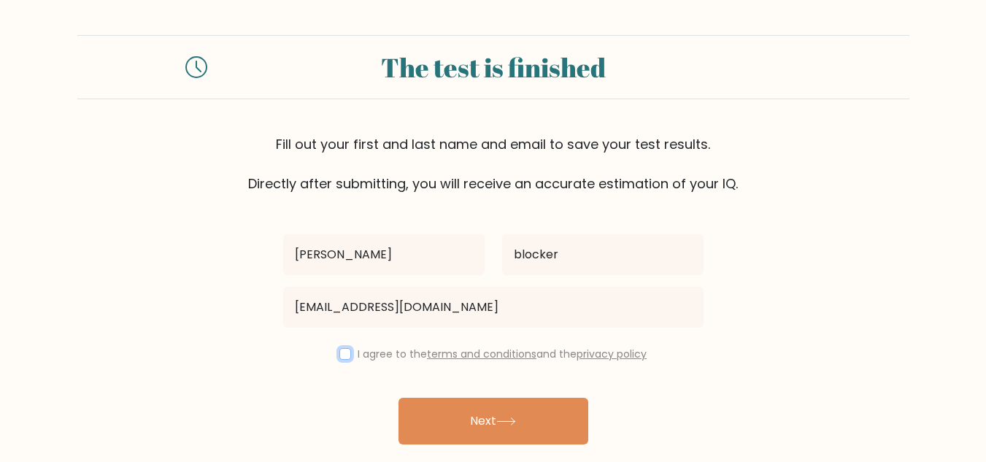
click at [342, 353] on input "checkbox" at bounding box center [345, 354] width 12 height 12
checkbox input "true"
click at [506, 419] on icon at bounding box center [506, 422] width 20 height 8
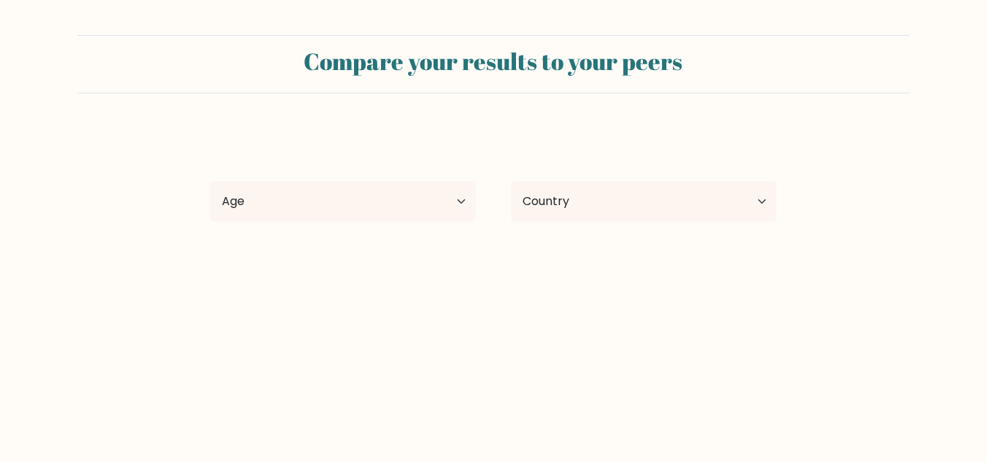
select select "US"
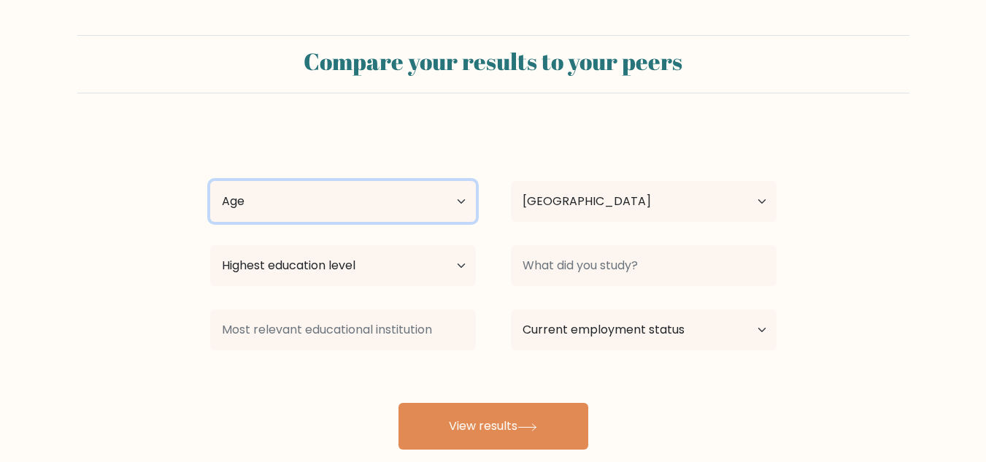
click at [362, 194] on select "Age Under 18 years old 18-24 years old 25-34 years old 35-44 years old 45-54 ye…" at bounding box center [343, 201] width 266 height 41
select select "25_34"
click at [210, 181] on select "Age Under 18 years old 18-24 years old 25-34 years old 35-44 years old 45-54 ye…" at bounding box center [343, 201] width 266 height 41
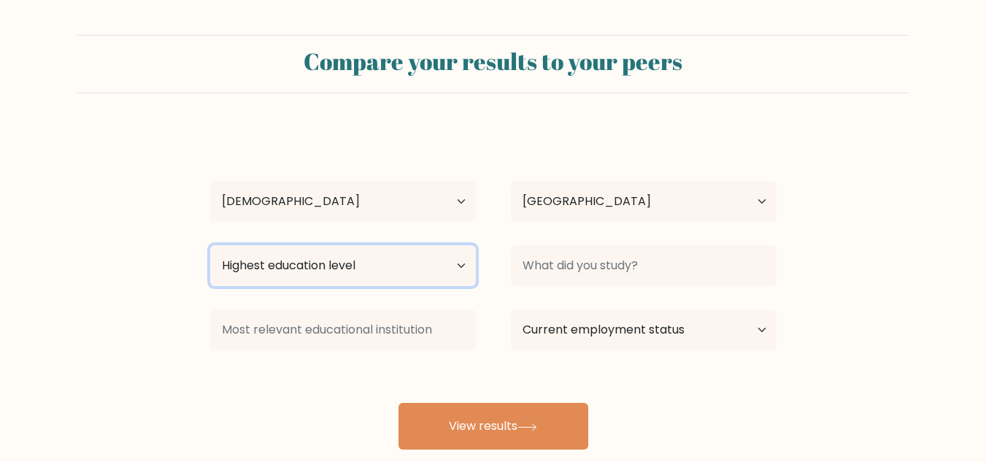
click at [403, 268] on select "Highest education level No schooling Primary Lower Secondary Upper Secondary Oc…" at bounding box center [343, 265] width 266 height 41
click at [18, 285] on form "Compare your results to your peers caitlin blocker Age Under 18 years old 18-24…" at bounding box center [493, 242] width 986 height 415
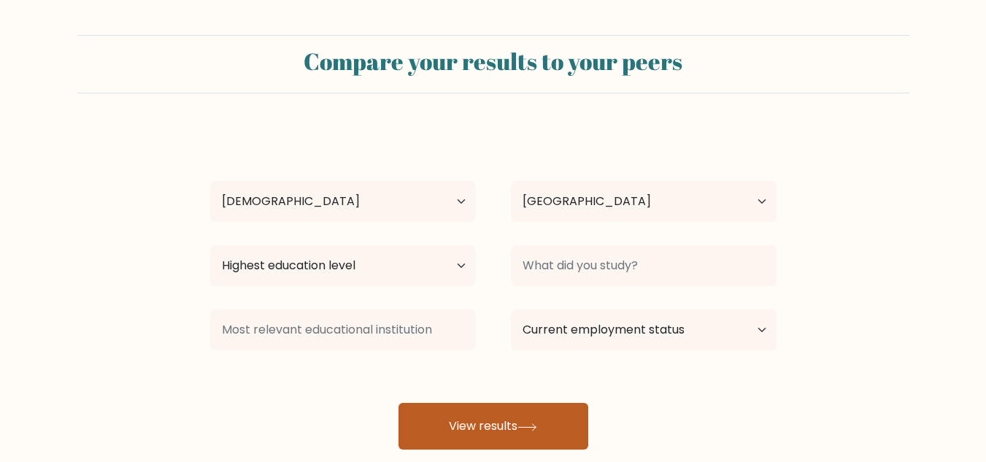
click at [502, 436] on button "View results" at bounding box center [494, 426] width 190 height 47
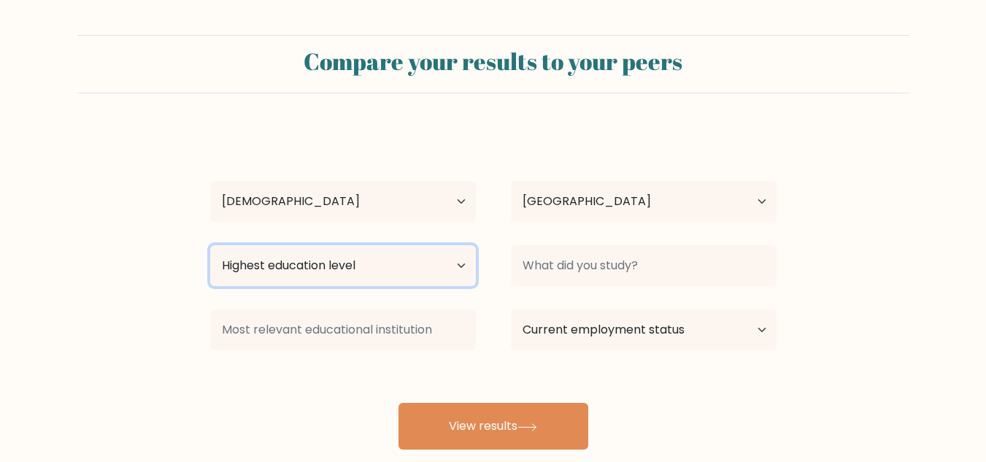
click at [403, 263] on select "Highest education level No schooling Primary Lower Secondary Upper Secondary Oc…" at bounding box center [343, 265] width 266 height 41
select select "primary"
click at [210, 245] on select "Highest education level No schooling Primary Lower Secondary Upper Secondary Oc…" at bounding box center [343, 265] width 266 height 41
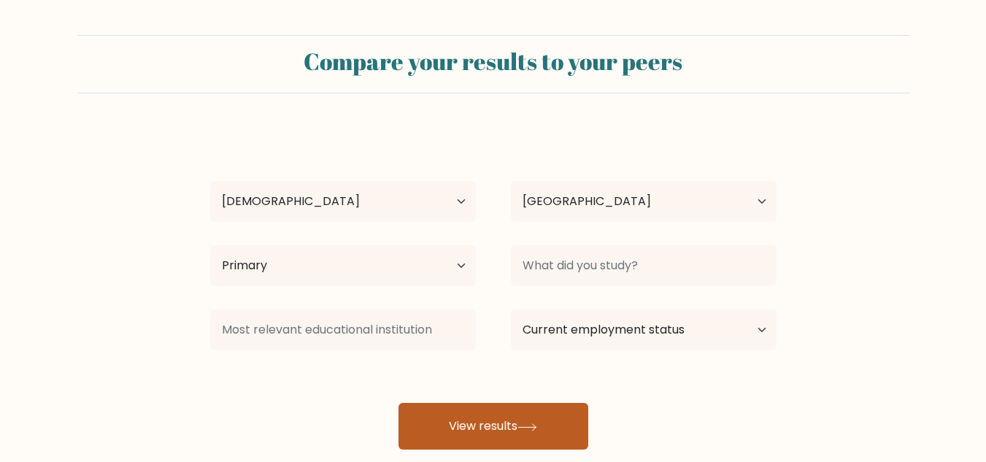
click at [558, 419] on button "View results" at bounding box center [494, 426] width 190 height 47
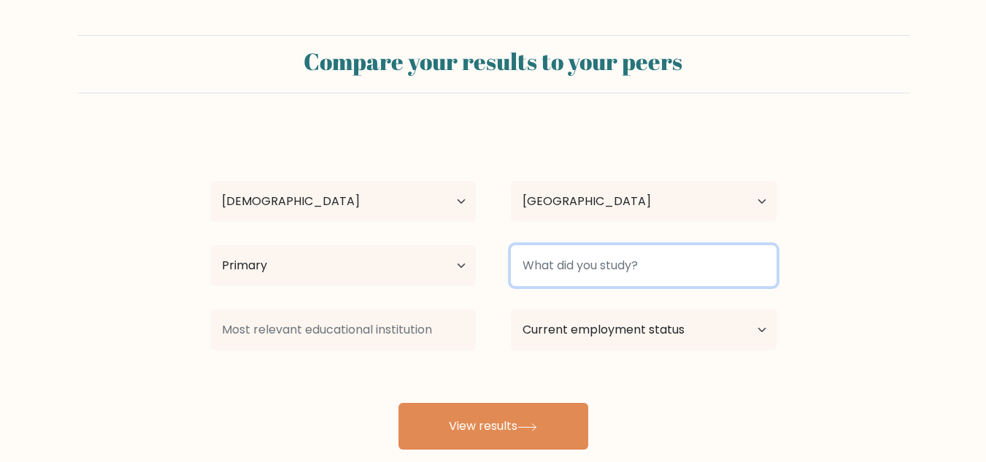
click at [668, 274] on input at bounding box center [644, 265] width 266 height 41
type input "school"
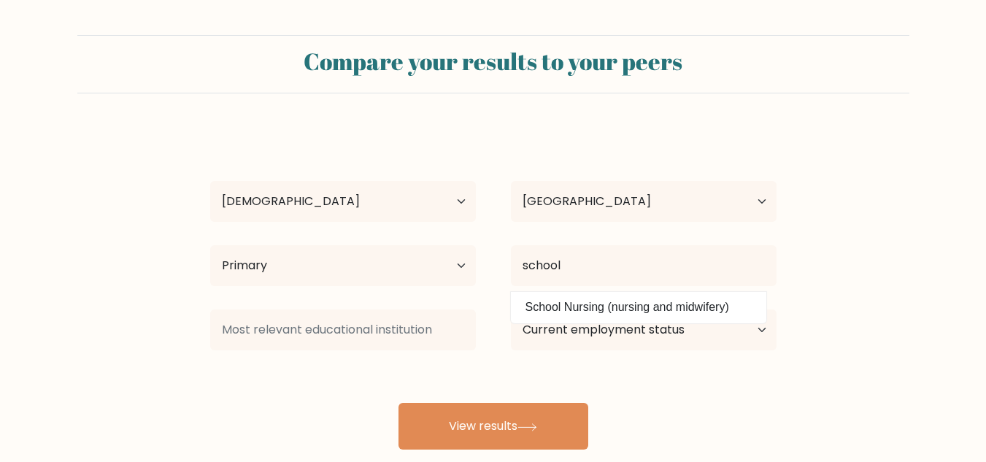
click at [474, 90] on div "Compare your results to your peers" at bounding box center [493, 64] width 832 height 58
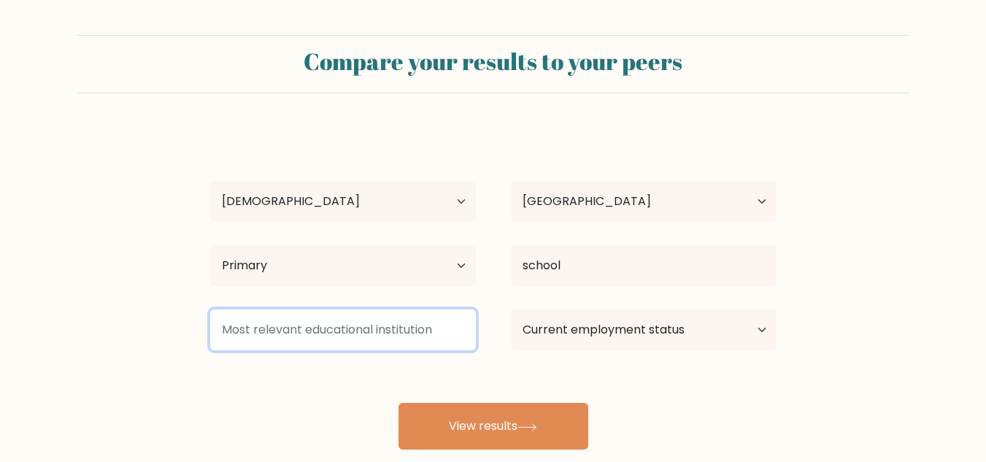
click at [339, 318] on input at bounding box center [343, 329] width 266 height 41
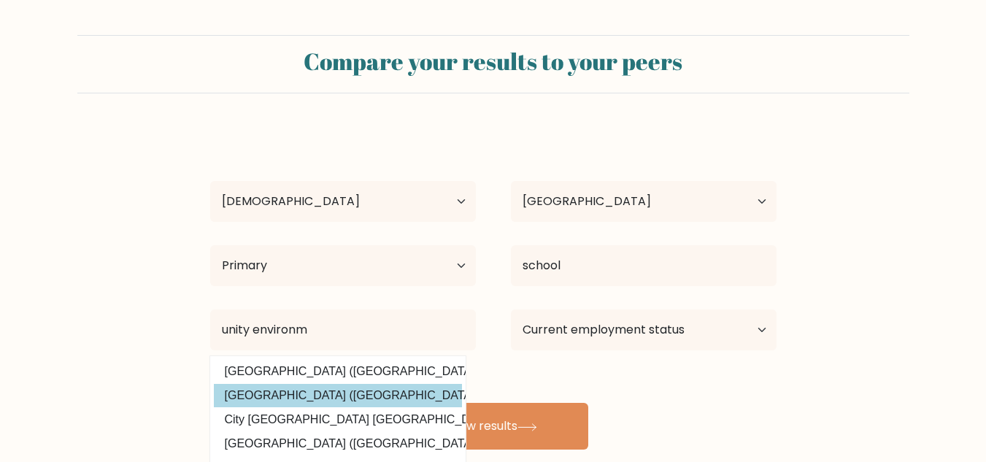
click at [356, 399] on option "Unity College (United States)" at bounding box center [338, 395] width 248 height 23
type input "[GEOGRAPHIC_DATA]"
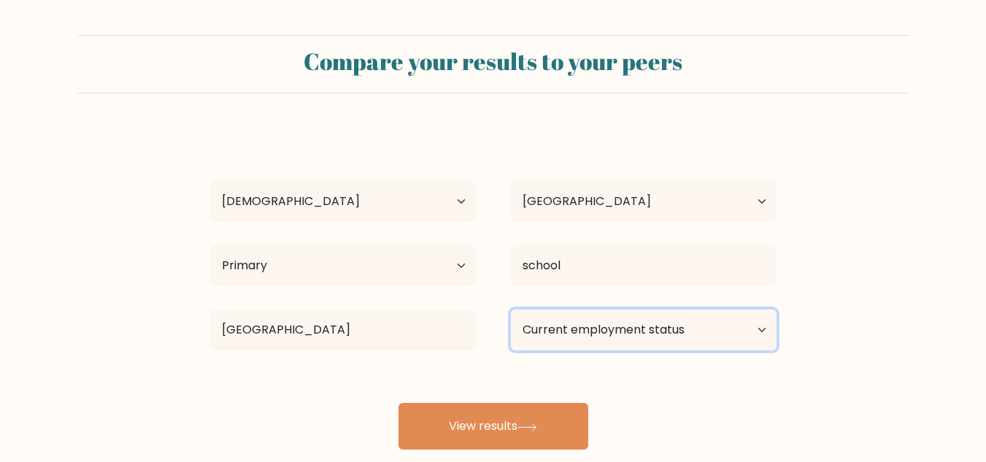
click at [615, 326] on select "Current employment status Employed Student Retired Other / prefer not to answer" at bounding box center [644, 329] width 266 height 41
click at [511, 309] on select "Current employment status Employed Student Retired Other / prefer not to answer" at bounding box center [644, 329] width 266 height 41
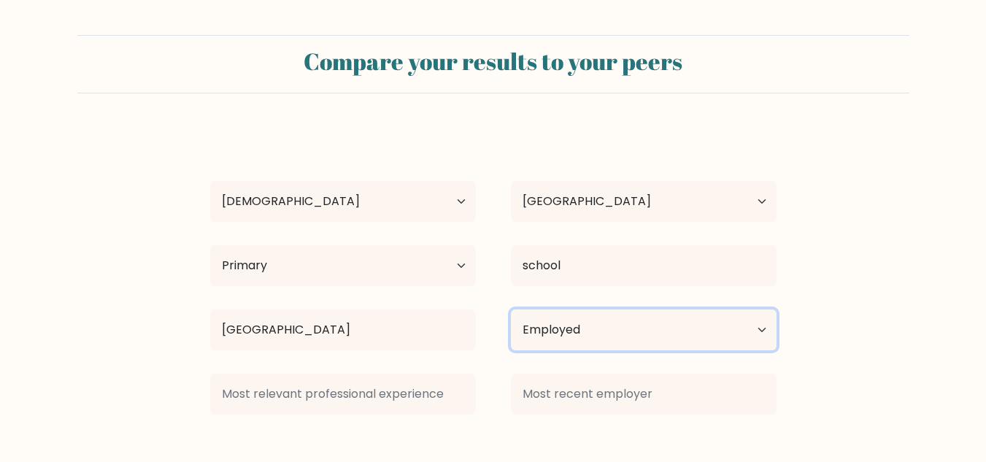
drag, startPoint x: 577, startPoint y: 347, endPoint x: 563, endPoint y: 331, distance: 21.3
click at [577, 347] on select "Current employment status Employed Student Retired Other / prefer not to answer" at bounding box center [644, 329] width 266 height 41
select select "other"
click at [511, 309] on select "Current employment status Employed Student Retired Other / prefer not to answer" at bounding box center [644, 329] width 266 height 41
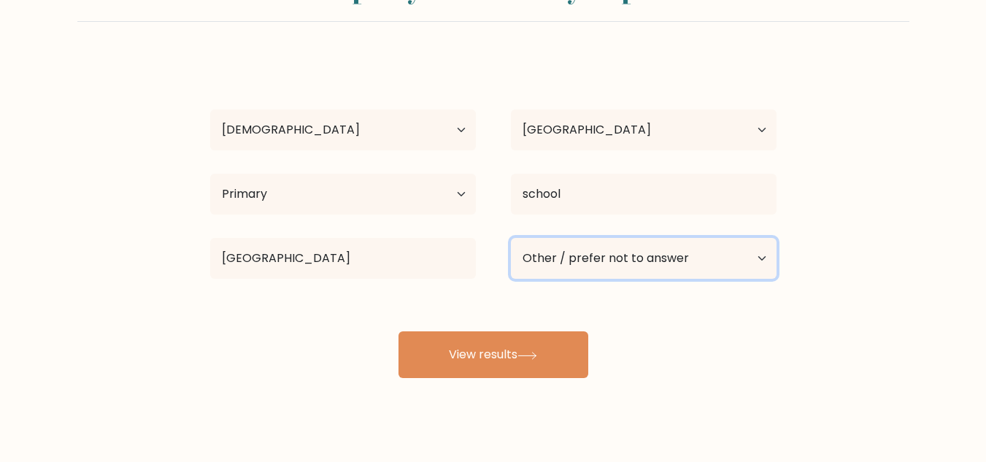
scroll to position [73, 0]
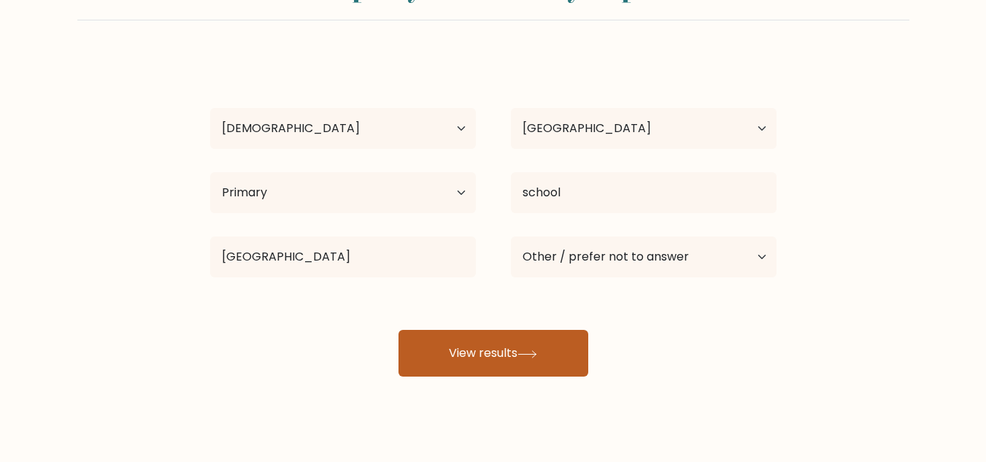
click at [403, 374] on button "View results" at bounding box center [494, 353] width 190 height 47
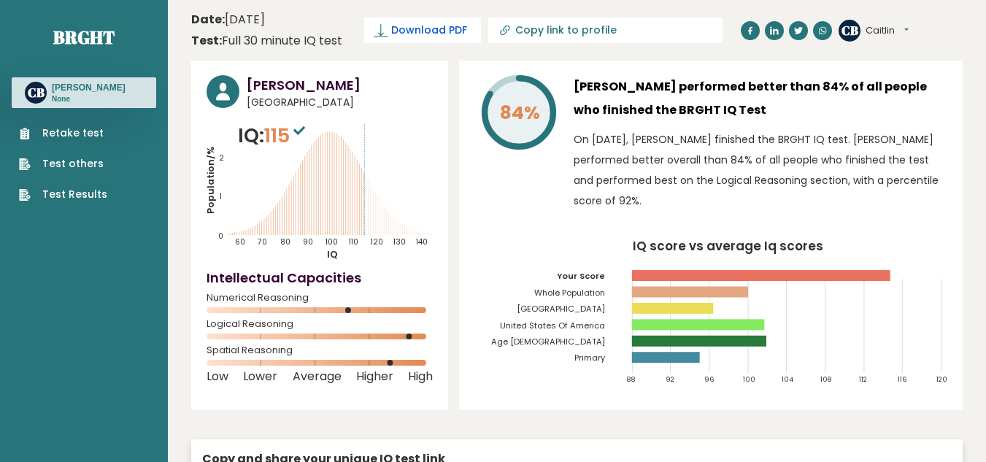
click at [420, 30] on span "Download PDF" at bounding box center [429, 30] width 76 height 15
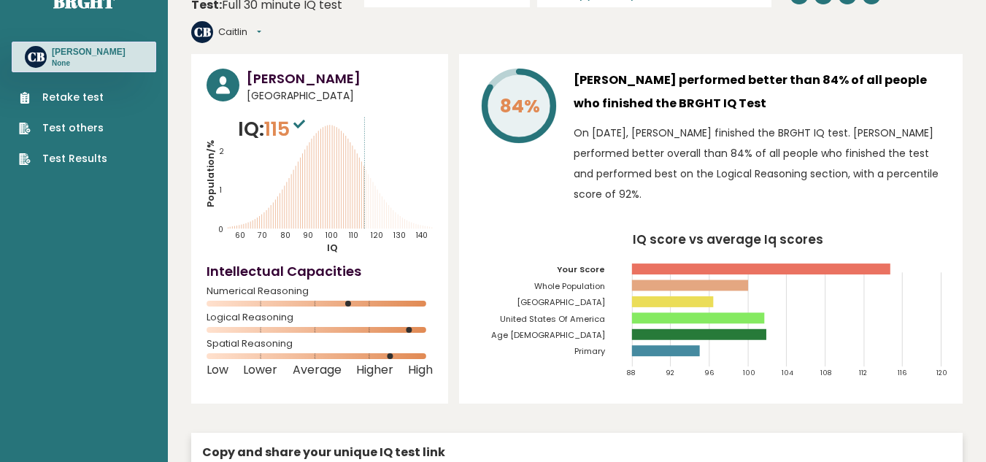
scroll to position [24, 0]
